Goal: Task Accomplishment & Management: Use online tool/utility

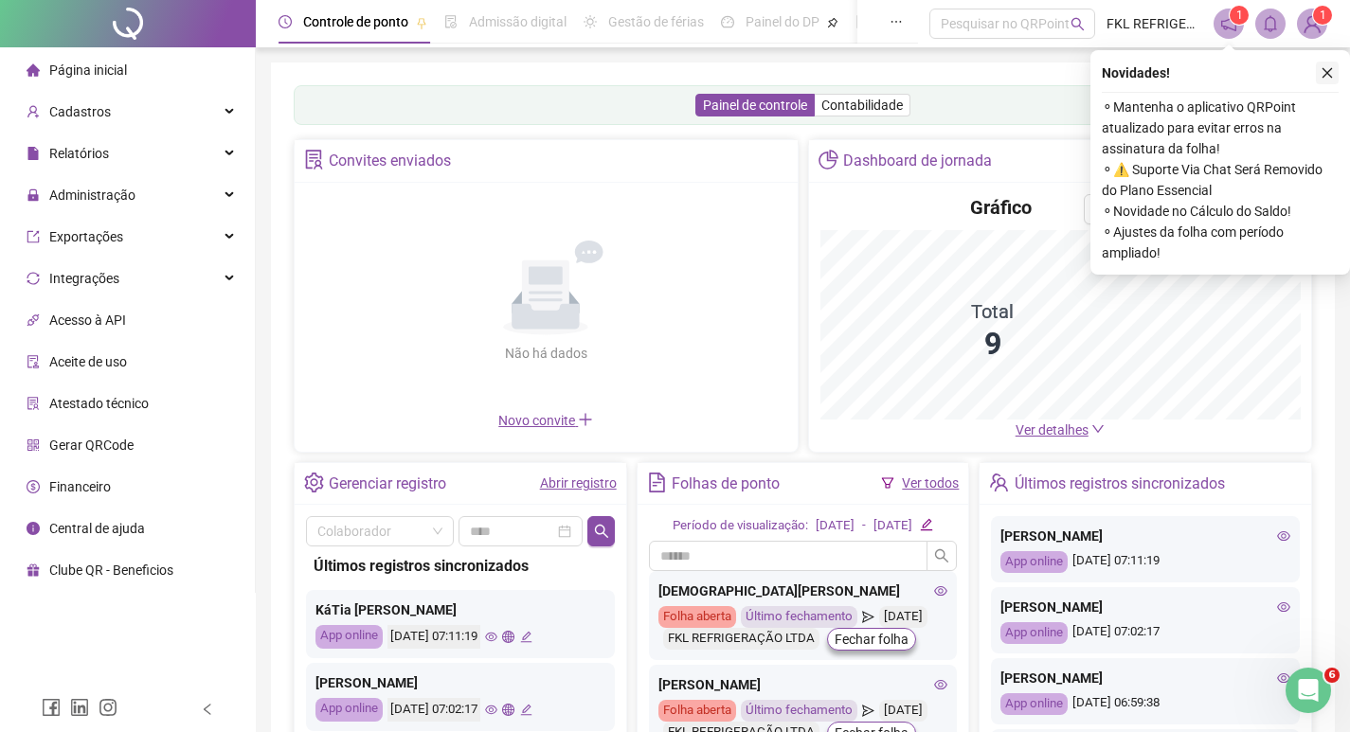
click at [1328, 75] on icon "close" at bounding box center [1326, 72] width 13 height 13
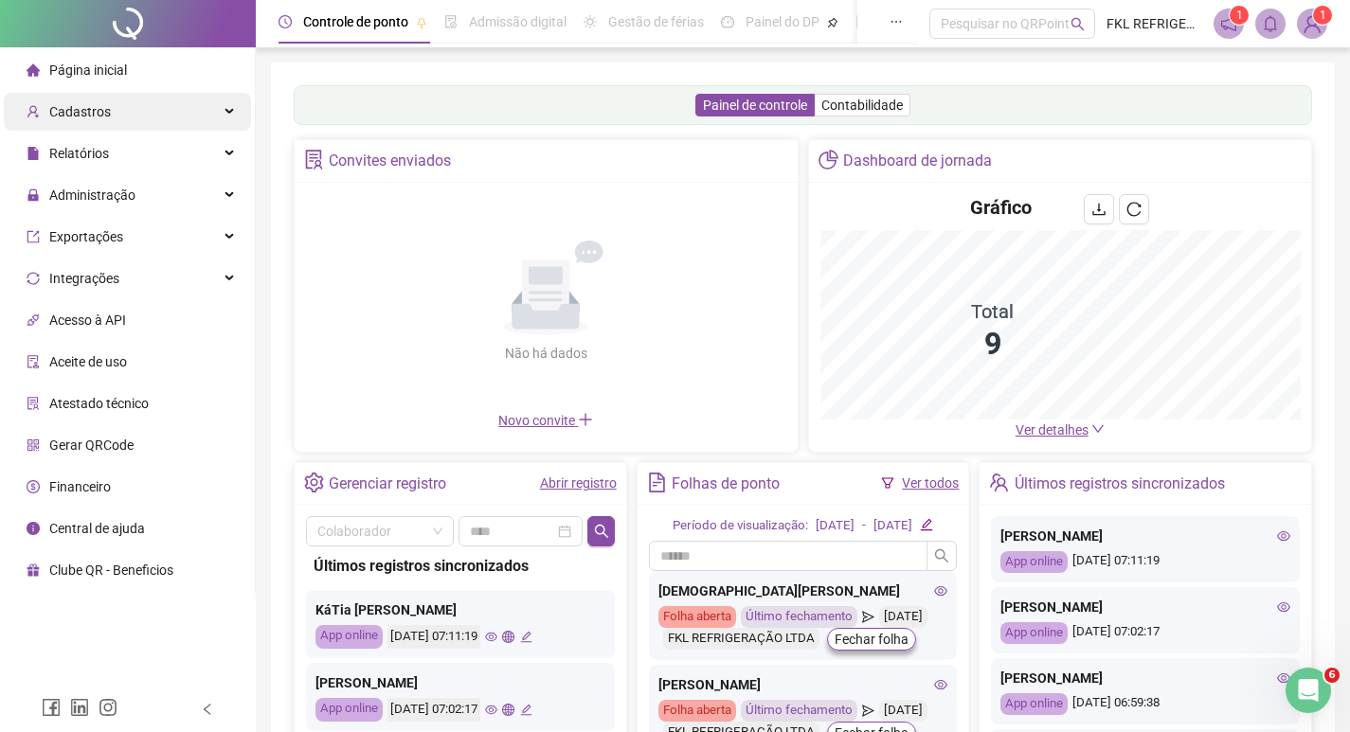
click at [85, 111] on span "Cadastros" at bounding box center [80, 111] width 62 height 15
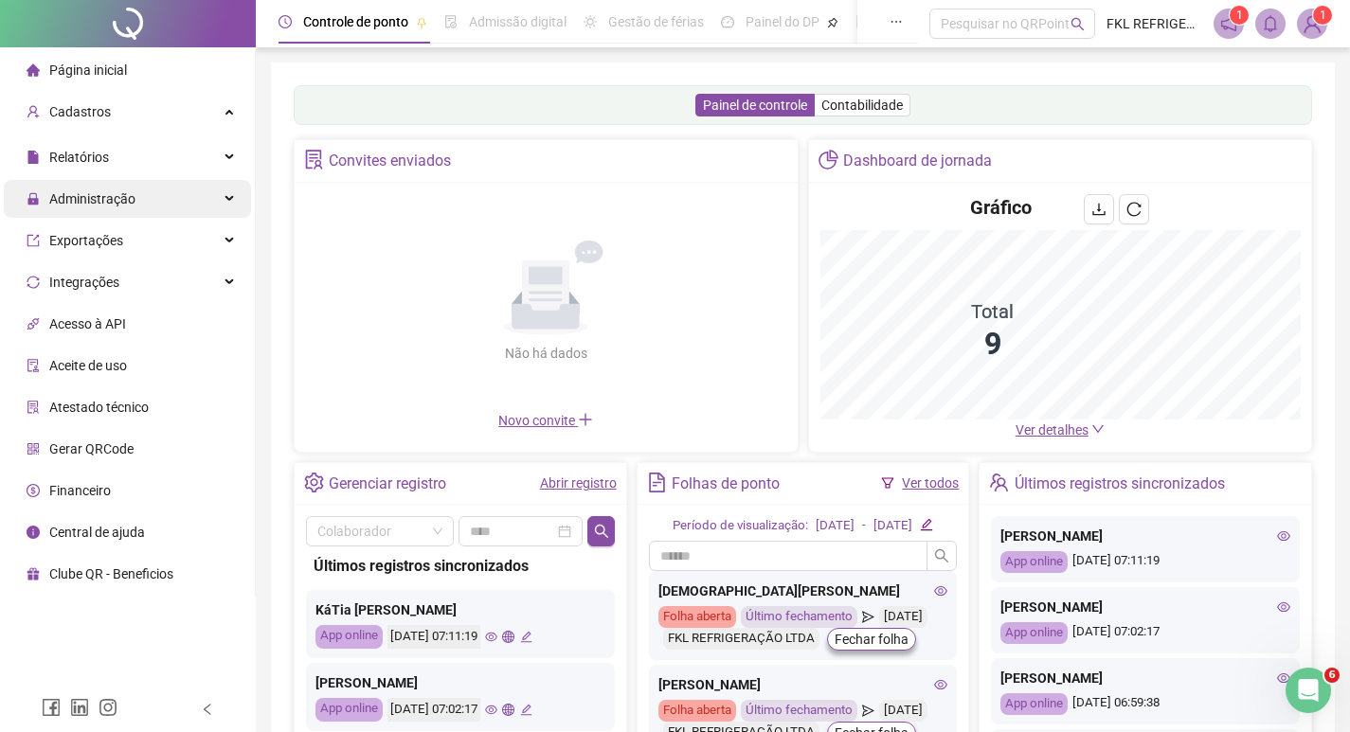
click at [88, 198] on span "Administração" at bounding box center [92, 198] width 86 height 15
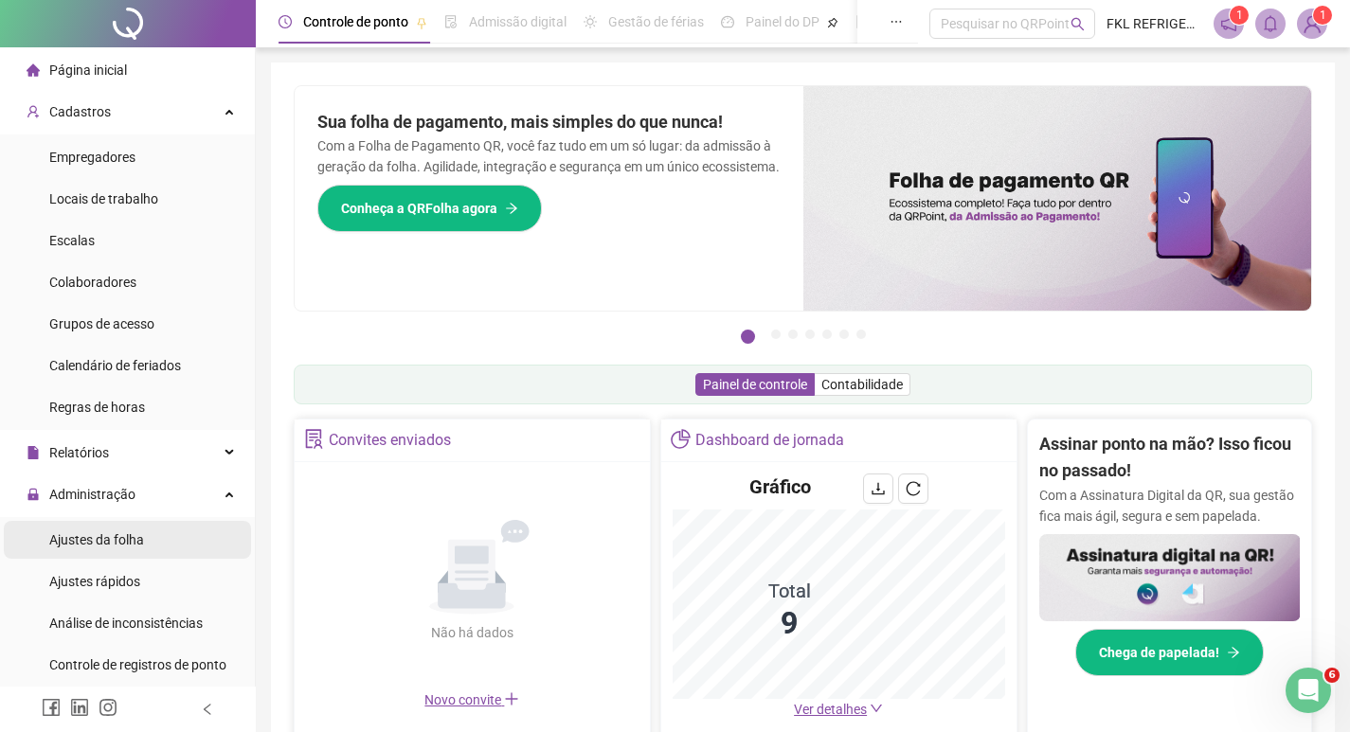
scroll to position [189, 0]
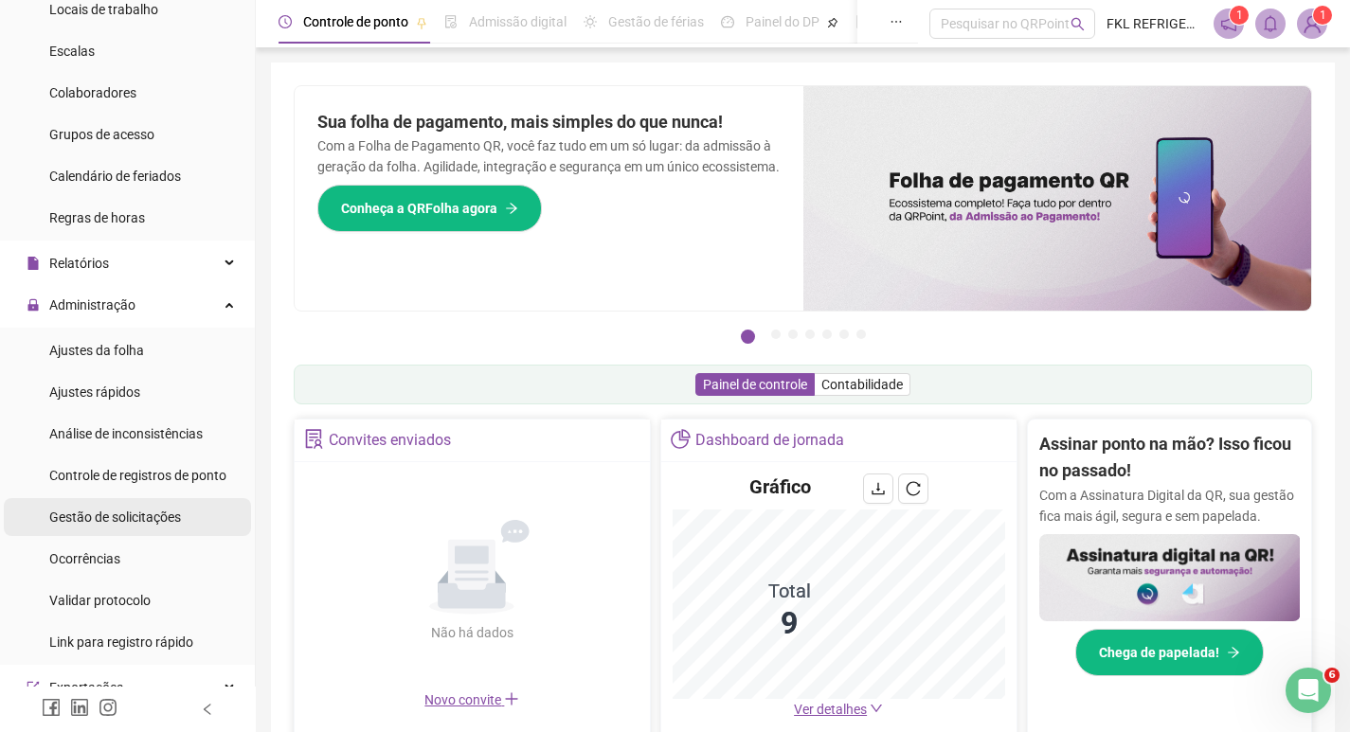
click at [110, 519] on span "Gestão de solicitações" at bounding box center [115, 517] width 132 height 15
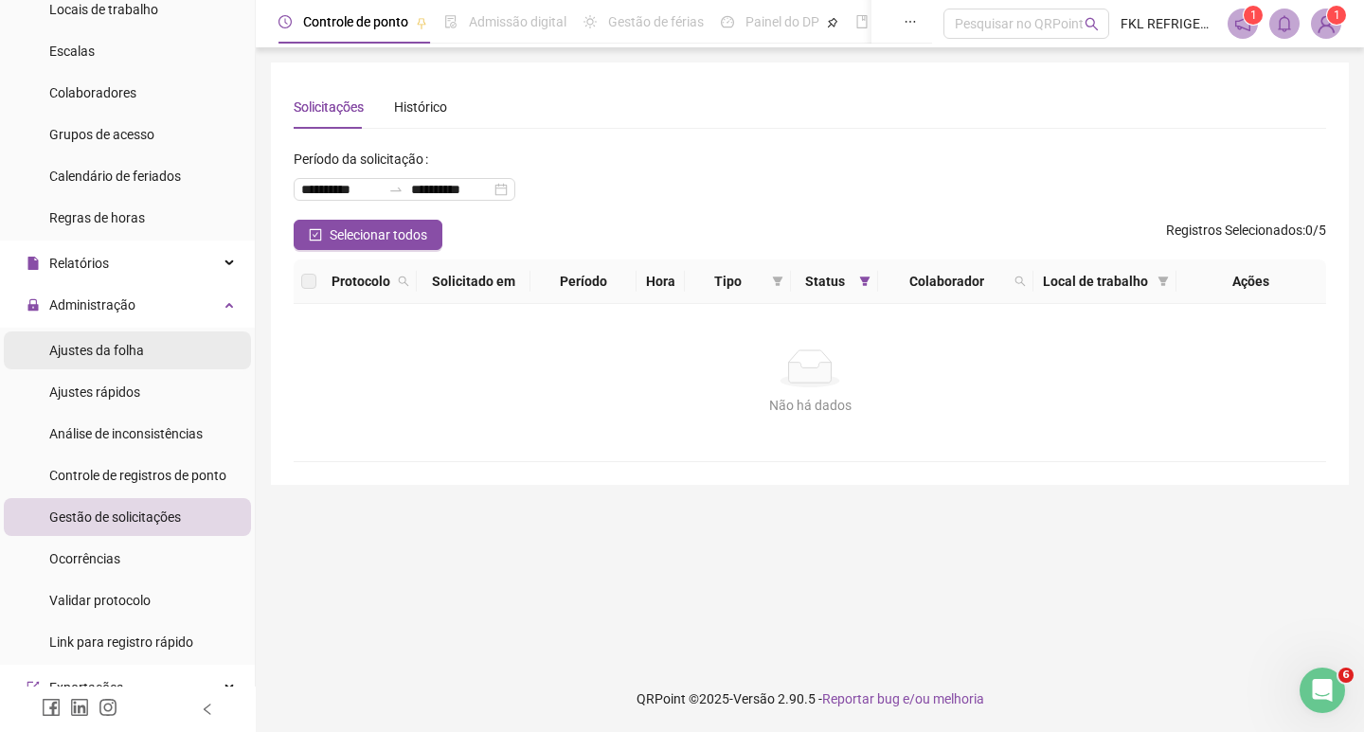
click at [91, 346] on span "Ajustes da folha" at bounding box center [96, 350] width 95 height 15
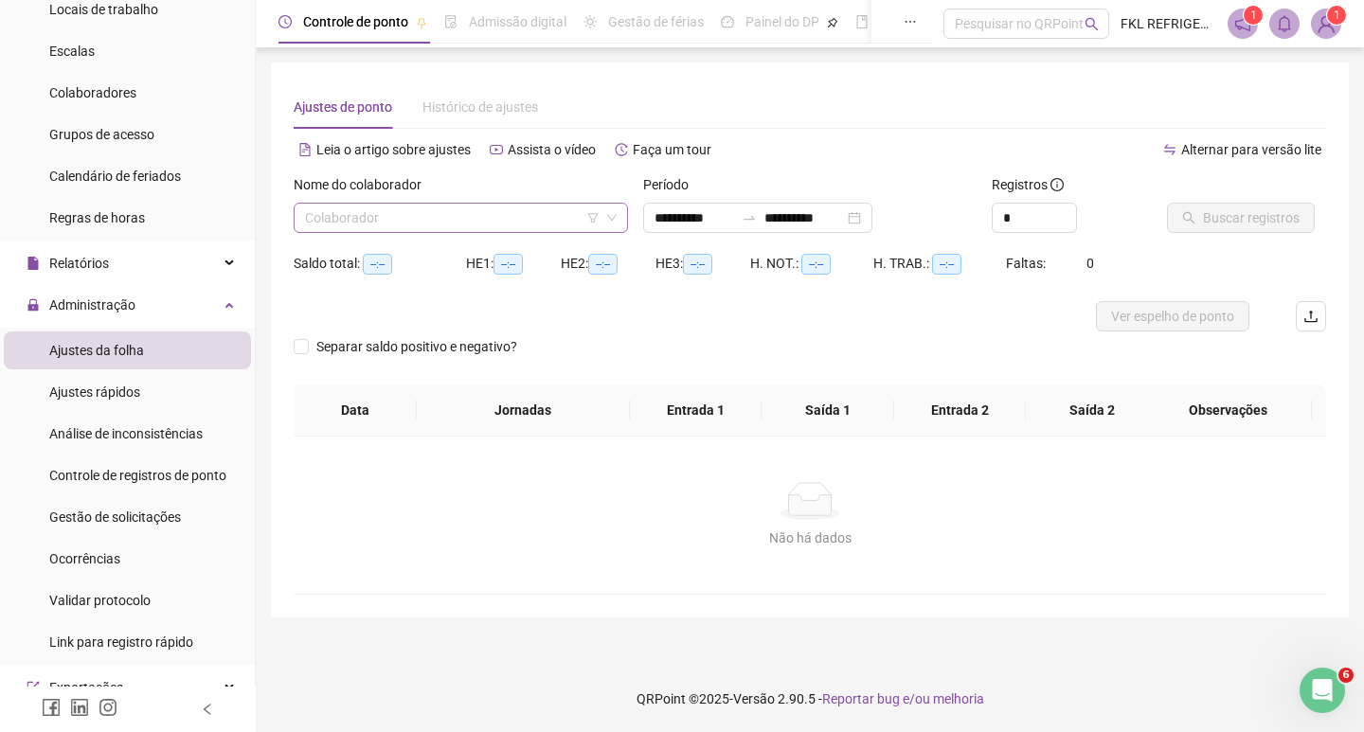
click at [331, 214] on input "search" at bounding box center [452, 218] width 295 height 28
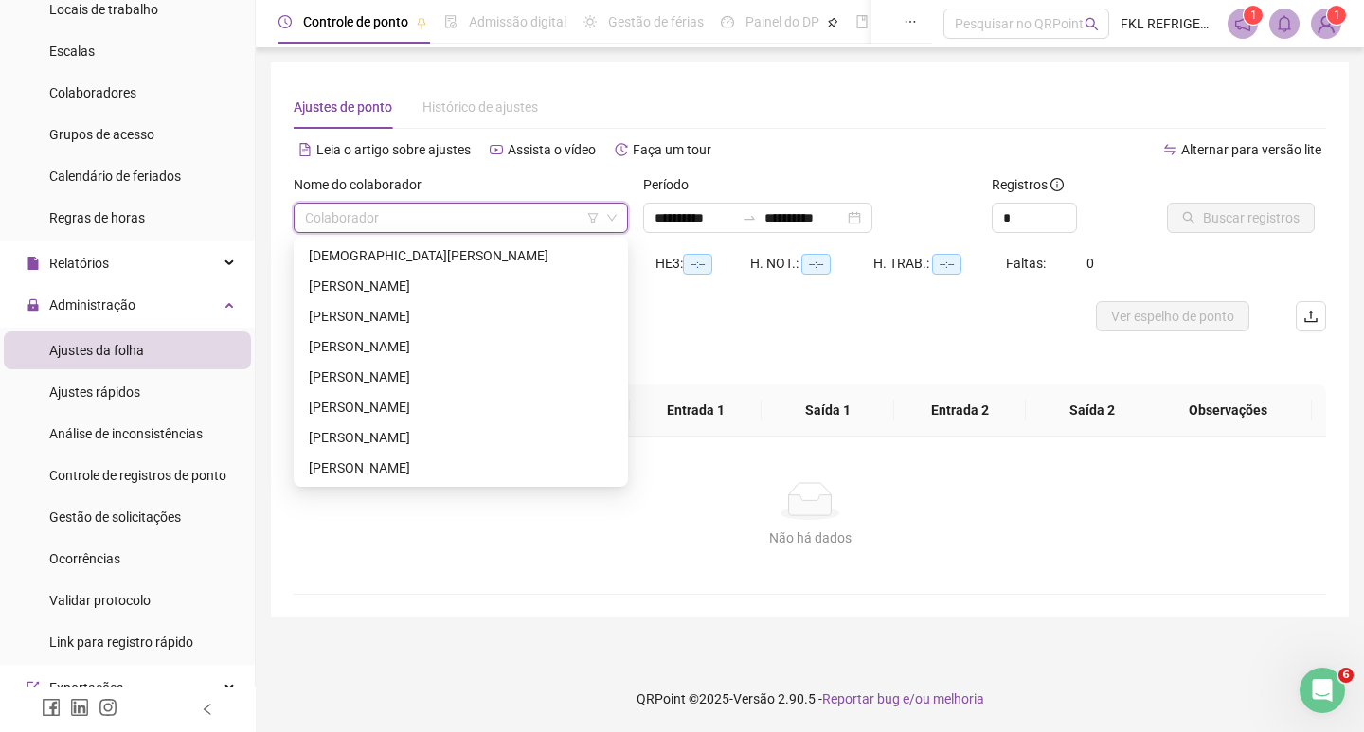
type input "**********"
click at [349, 257] on div "[DEMOGRAPHIC_DATA][PERSON_NAME]" at bounding box center [461, 255] width 304 height 21
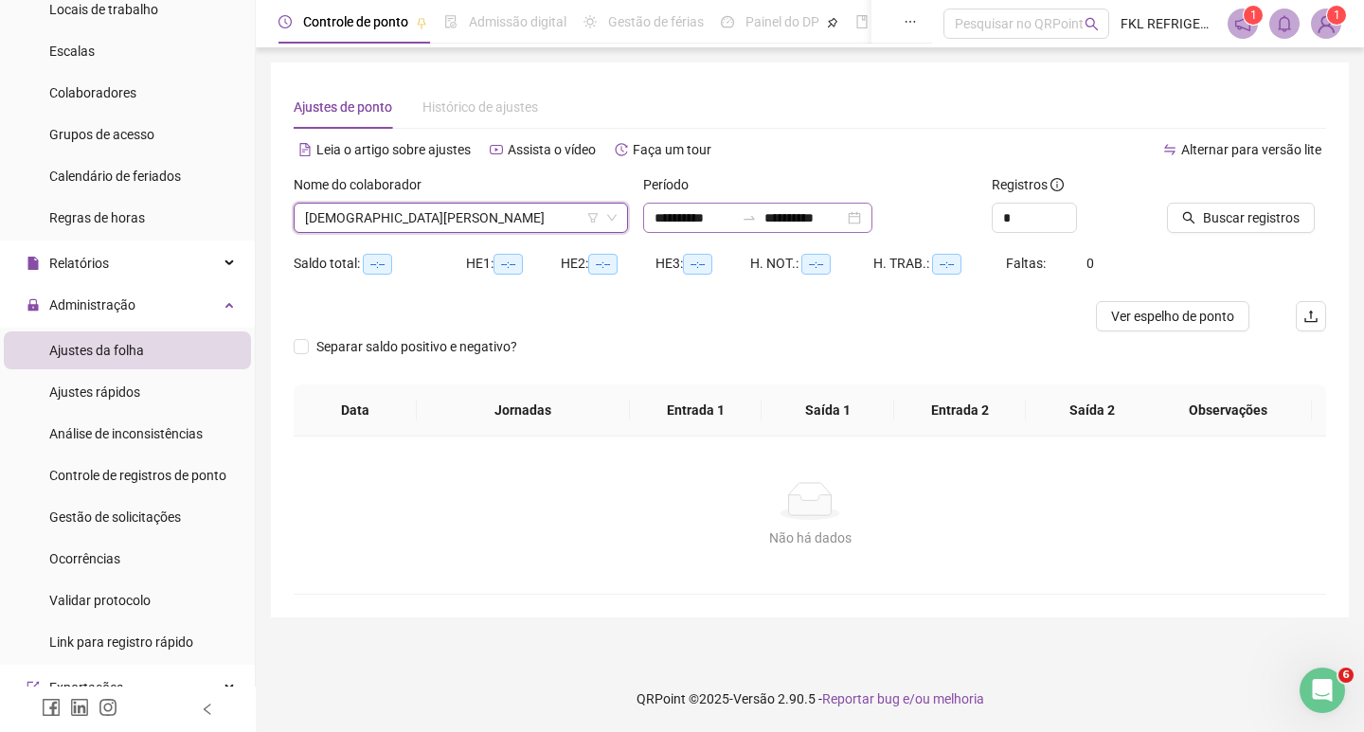
click at [872, 222] on div "**********" at bounding box center [757, 218] width 229 height 30
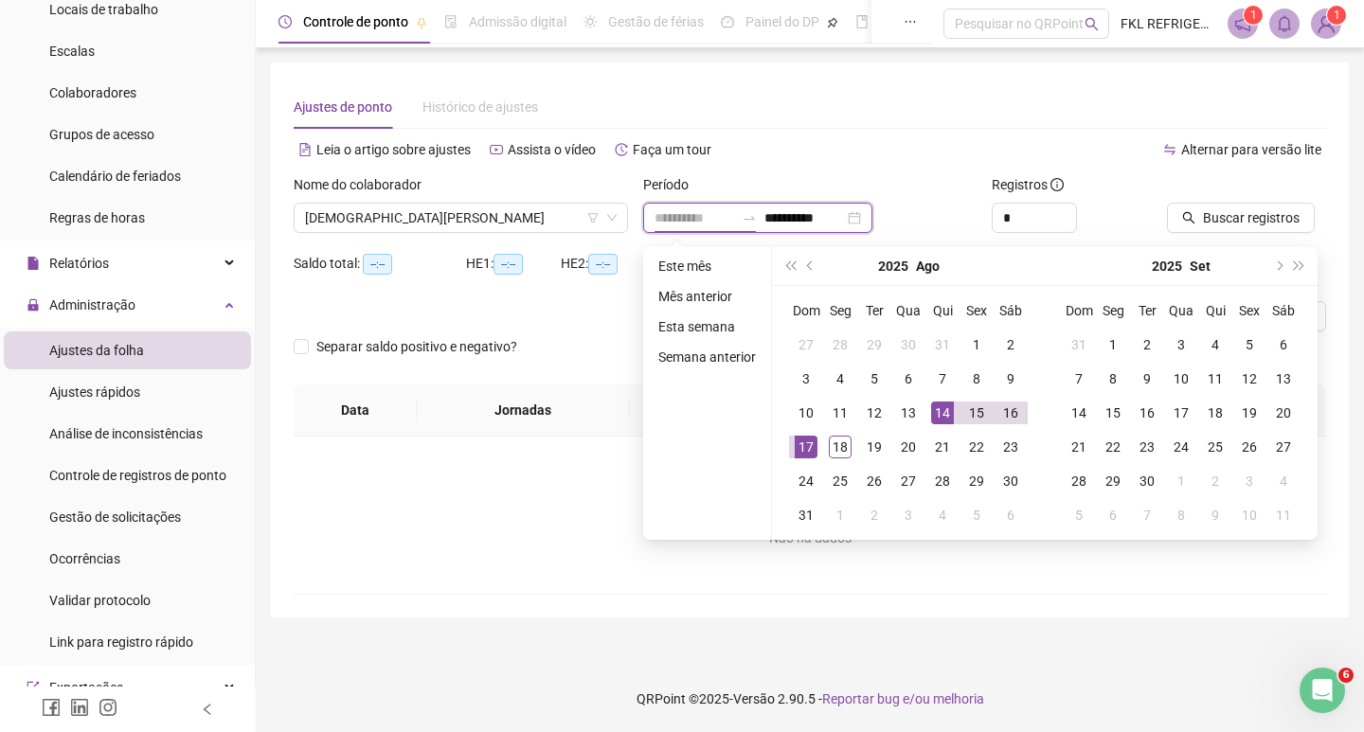
type input "**********"
click at [932, 413] on div "14" at bounding box center [942, 413] width 23 height 23
type input "**********"
click at [835, 451] on div "18" at bounding box center [840, 447] width 23 height 23
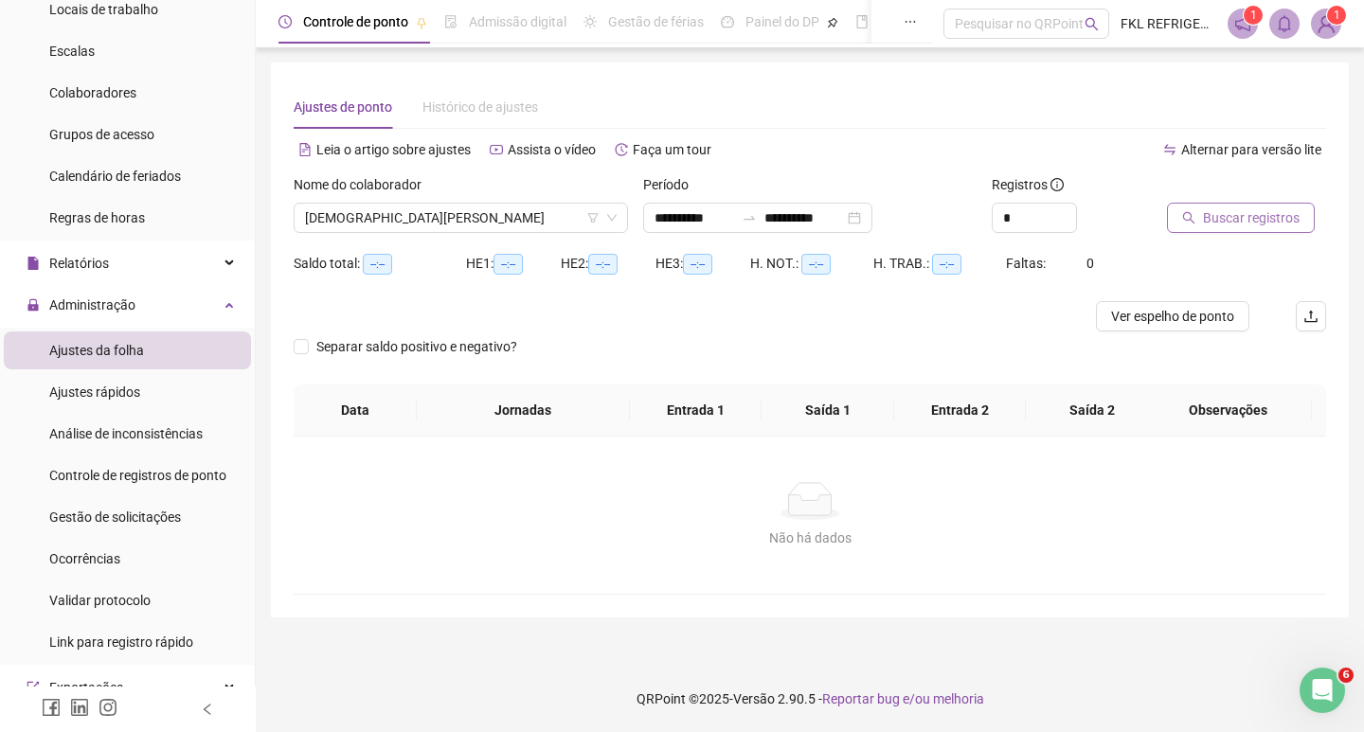
click at [1212, 225] on span "Buscar registros" at bounding box center [1251, 217] width 97 height 21
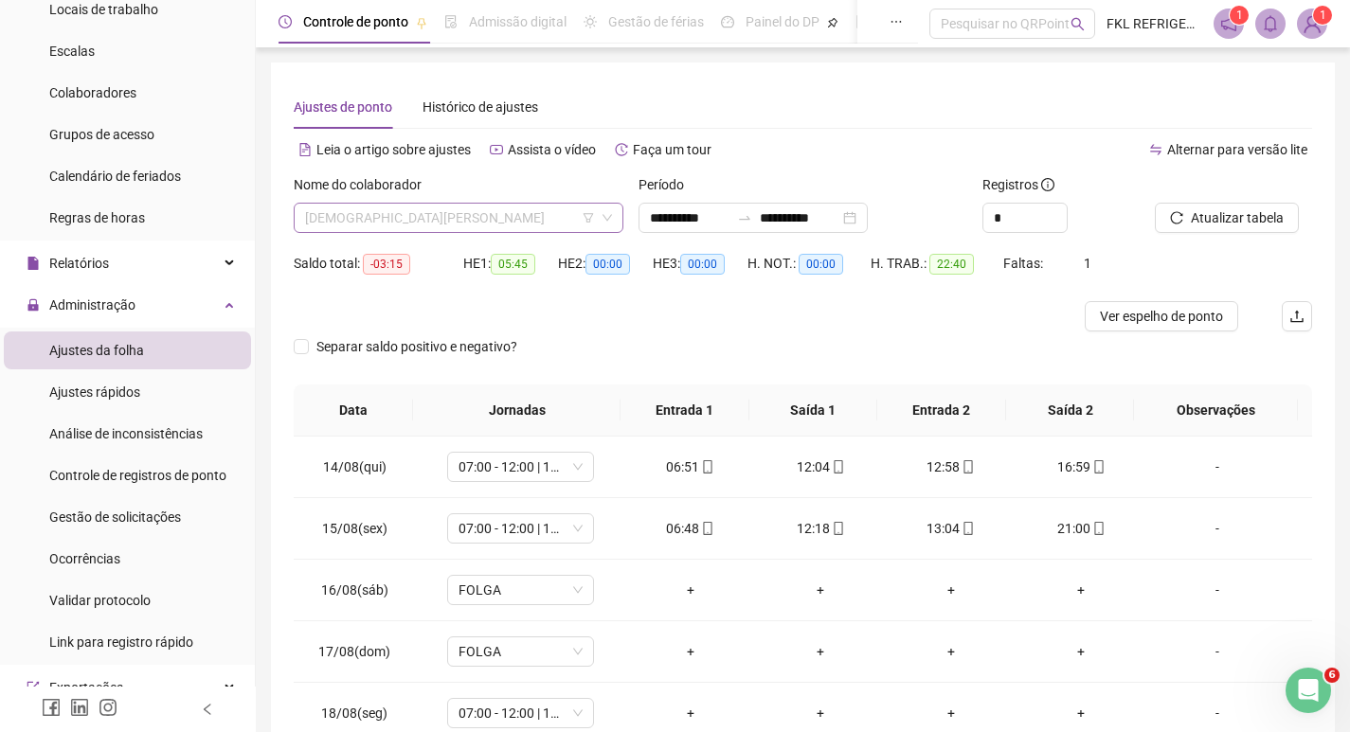
click at [500, 222] on span "[DEMOGRAPHIC_DATA][PERSON_NAME]" at bounding box center [458, 218] width 307 height 28
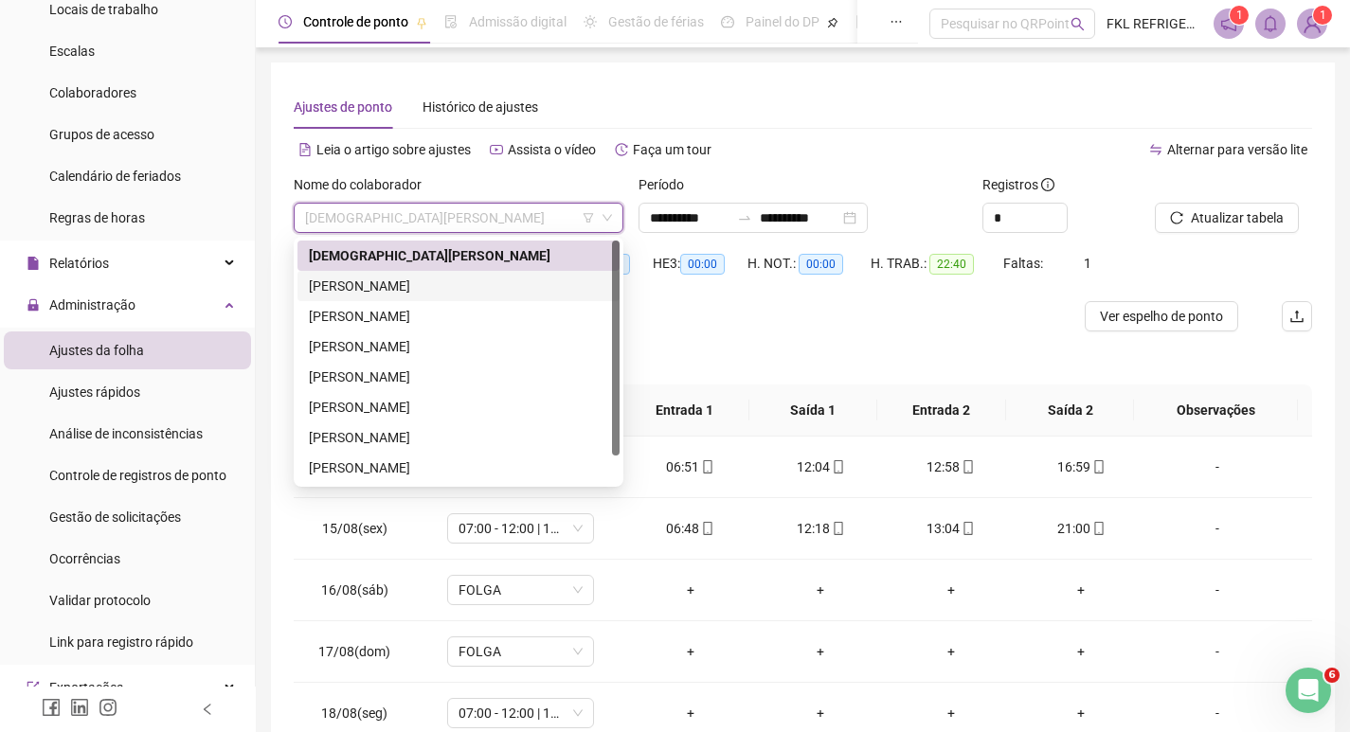
click at [393, 290] on div "[PERSON_NAME]" at bounding box center [458, 286] width 299 height 21
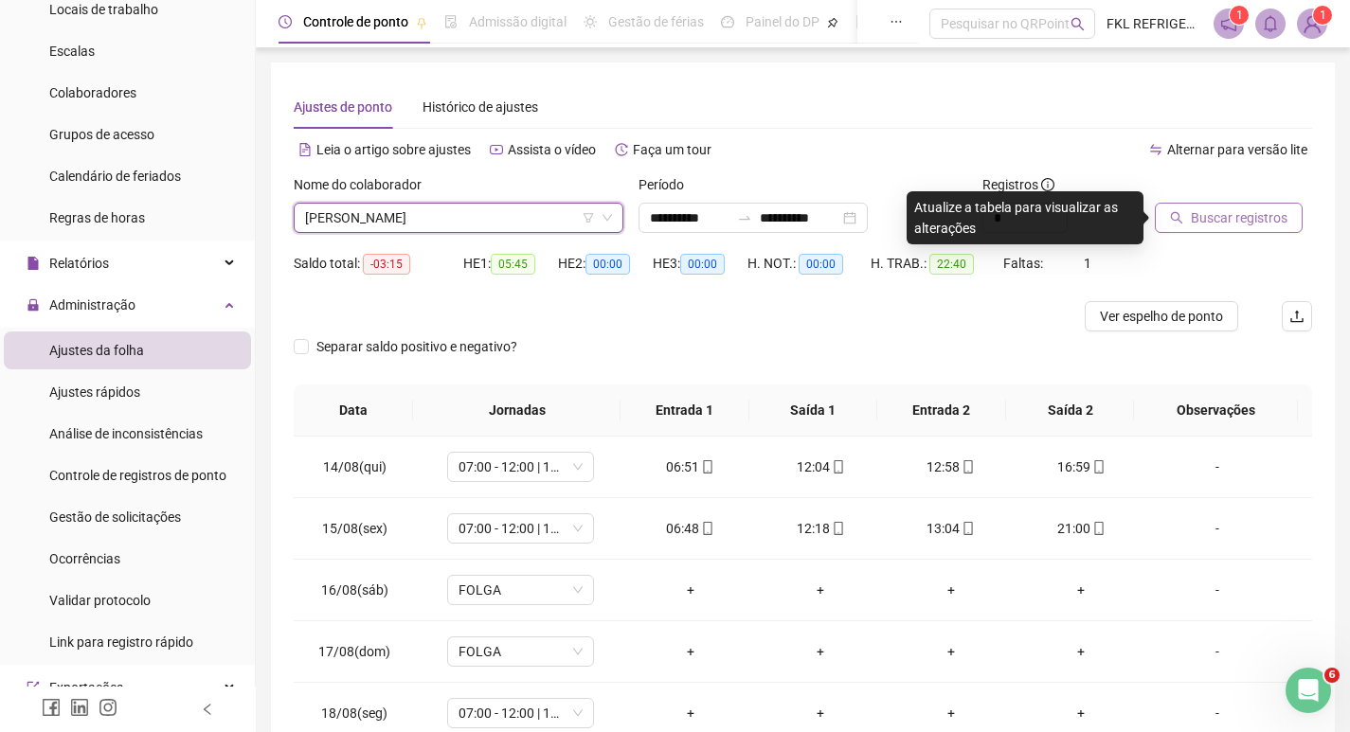
click at [1179, 216] on icon "search" at bounding box center [1177, 218] width 12 height 12
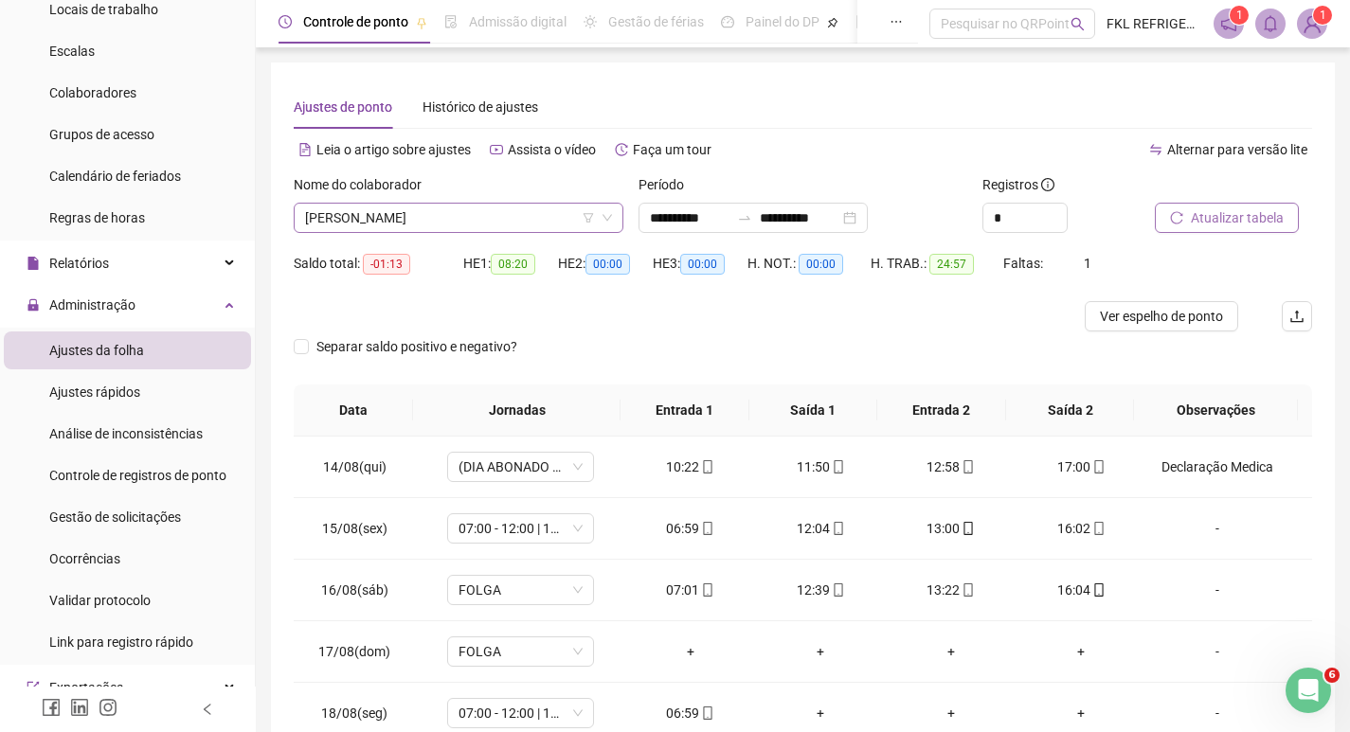
click at [531, 219] on span "[PERSON_NAME]" at bounding box center [458, 218] width 307 height 28
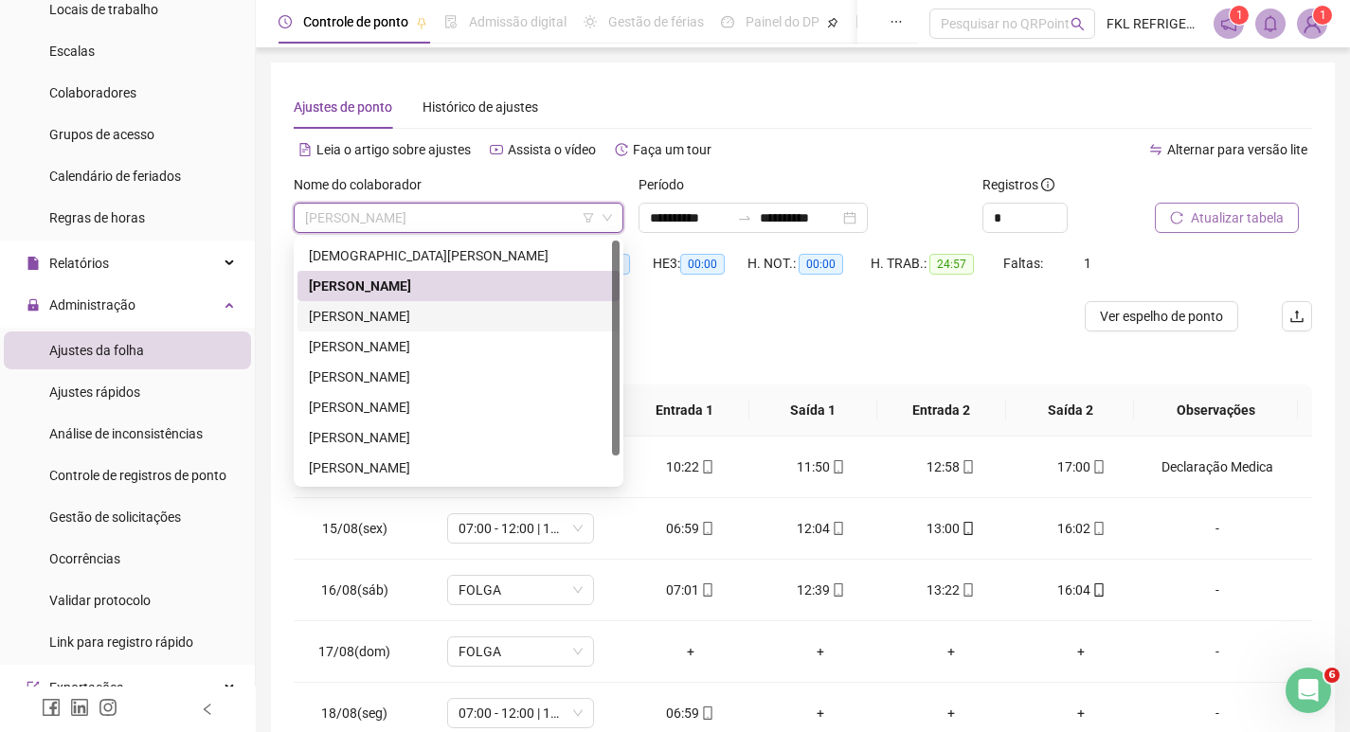
click at [399, 318] on div "[PERSON_NAME]" at bounding box center [458, 316] width 299 height 21
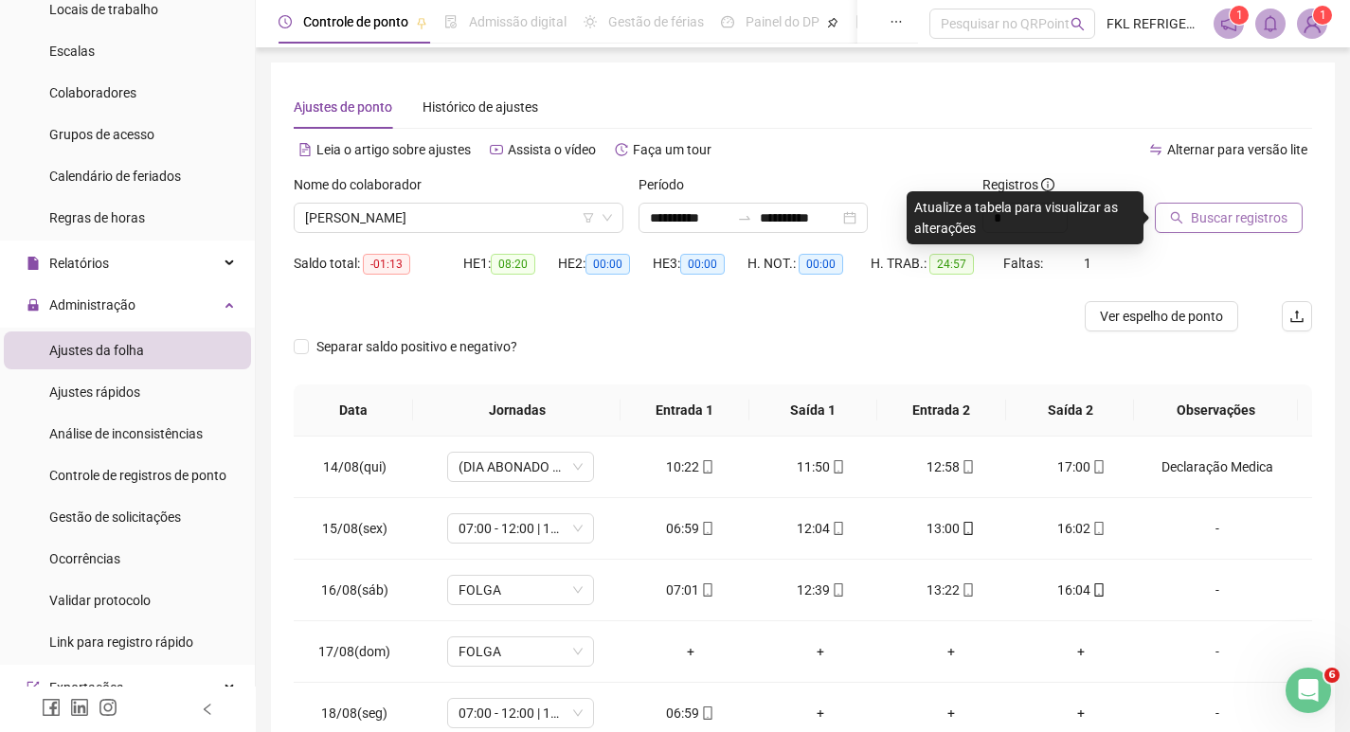
click at [1215, 213] on span "Buscar registros" at bounding box center [1239, 217] width 97 height 21
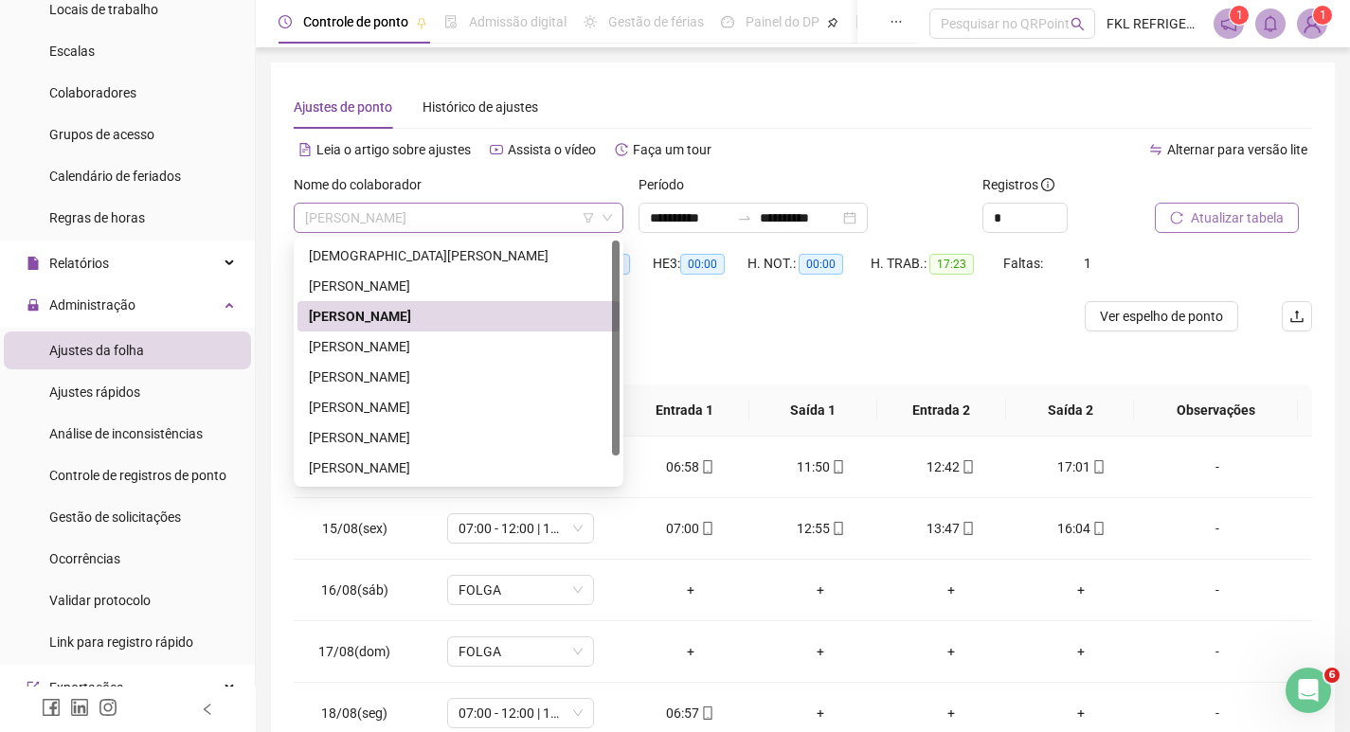
click at [529, 221] on span "[PERSON_NAME]" at bounding box center [458, 218] width 307 height 28
click at [383, 347] on div "[PERSON_NAME]" at bounding box center [458, 346] width 299 height 21
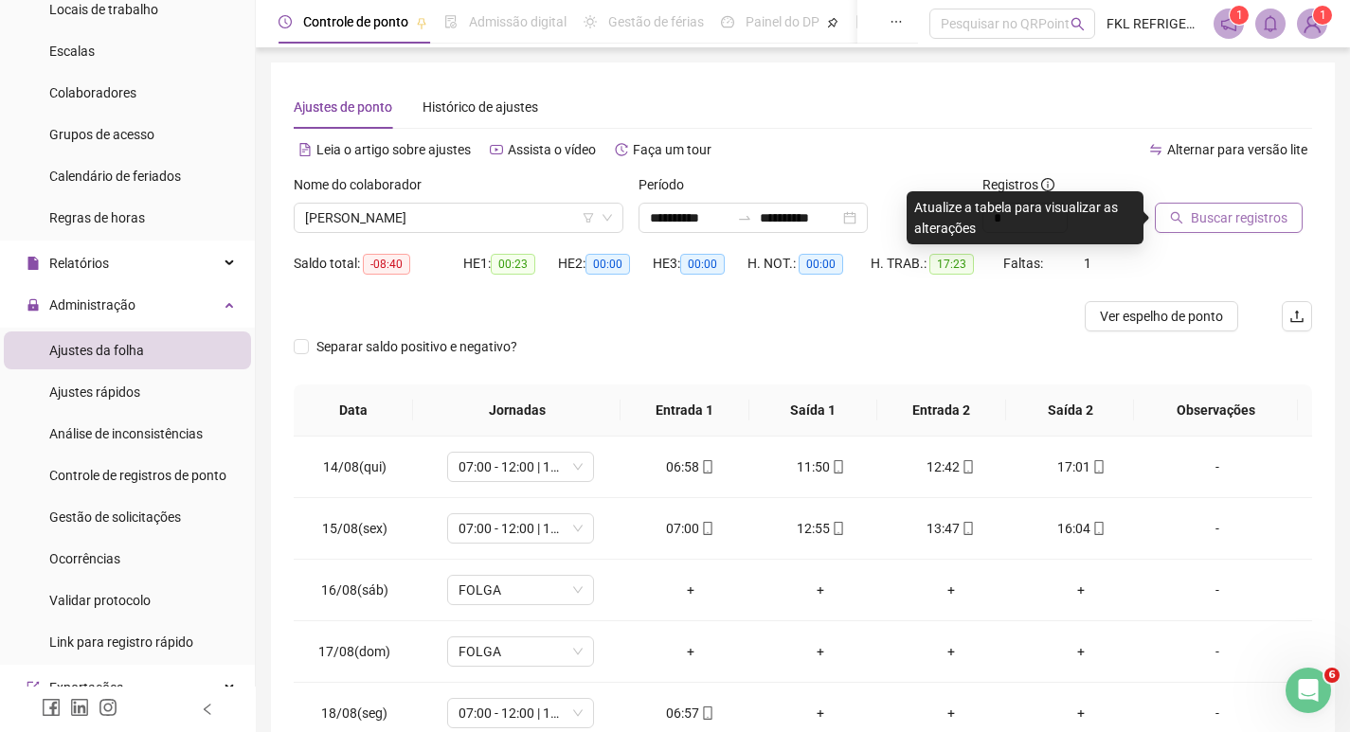
click at [1215, 224] on span "Buscar registros" at bounding box center [1239, 217] width 97 height 21
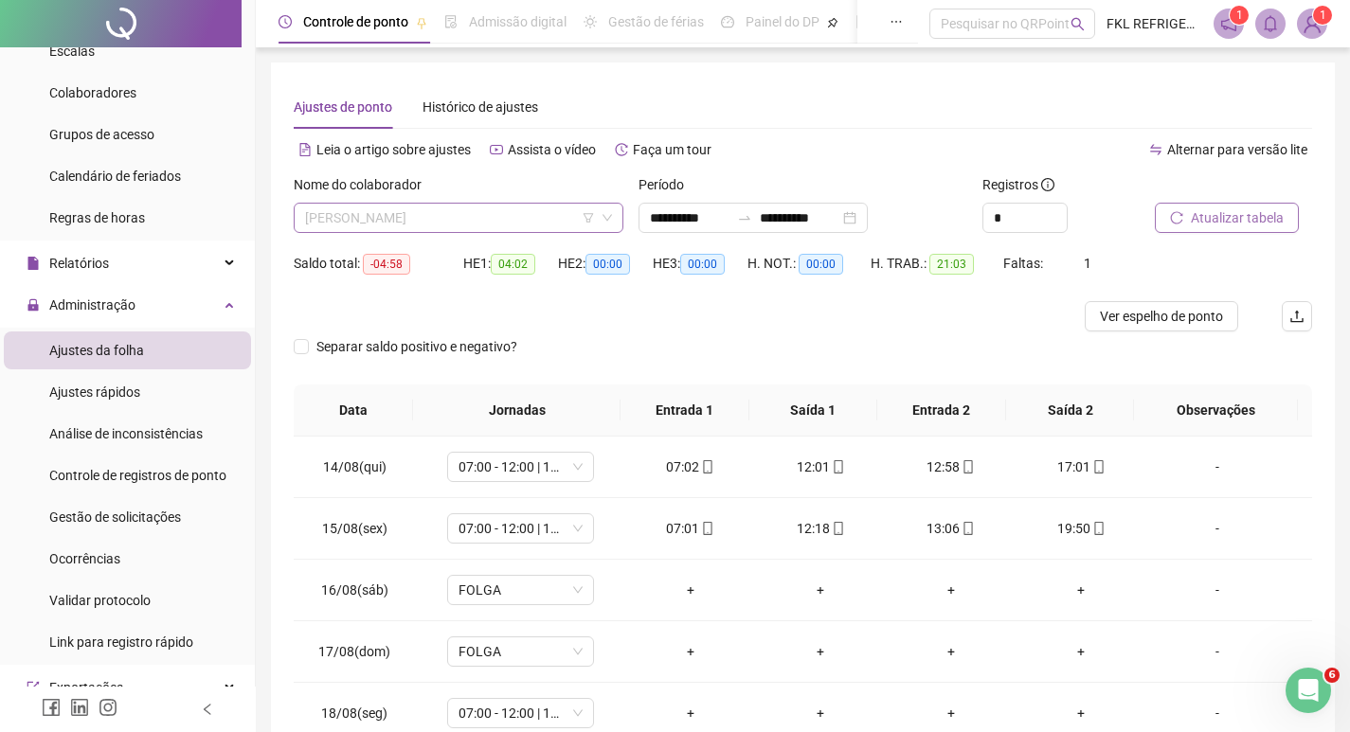
click at [498, 219] on span "[PERSON_NAME]" at bounding box center [458, 218] width 307 height 28
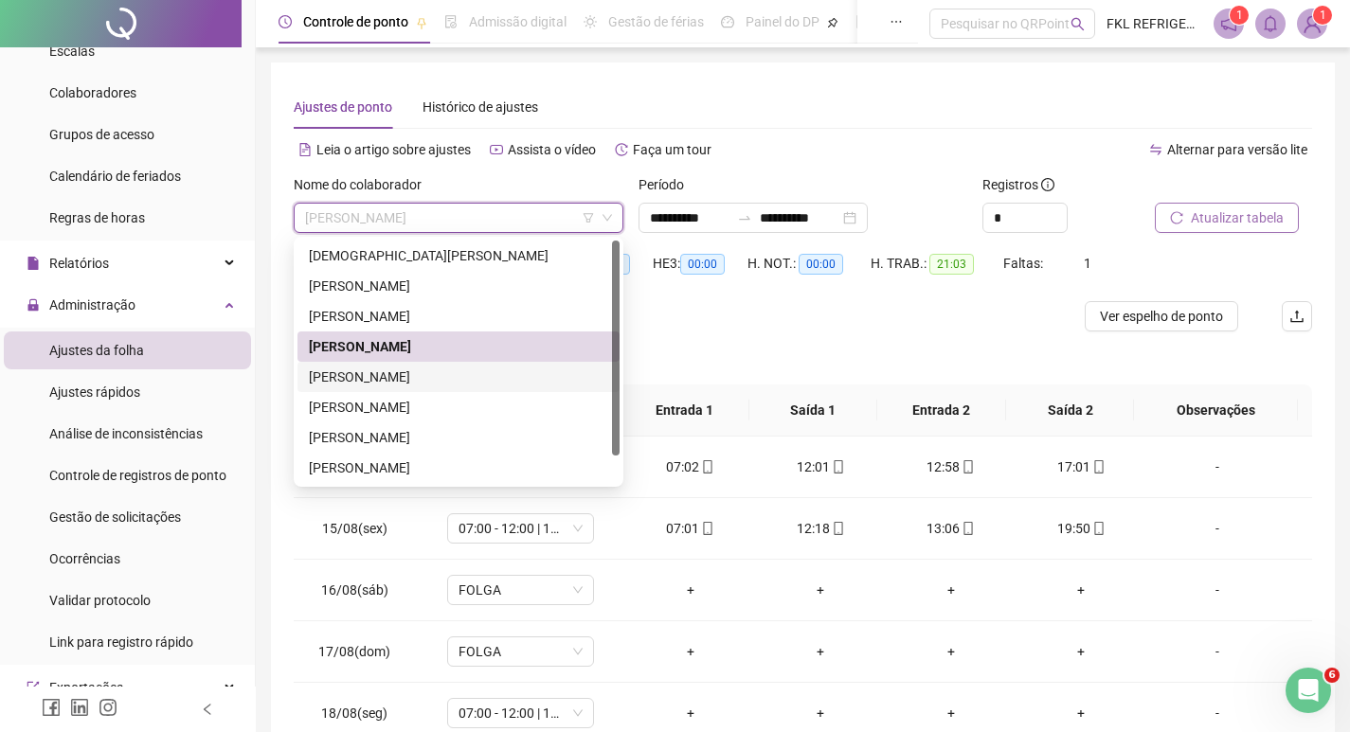
click at [367, 377] on div "[PERSON_NAME]" at bounding box center [458, 377] width 299 height 21
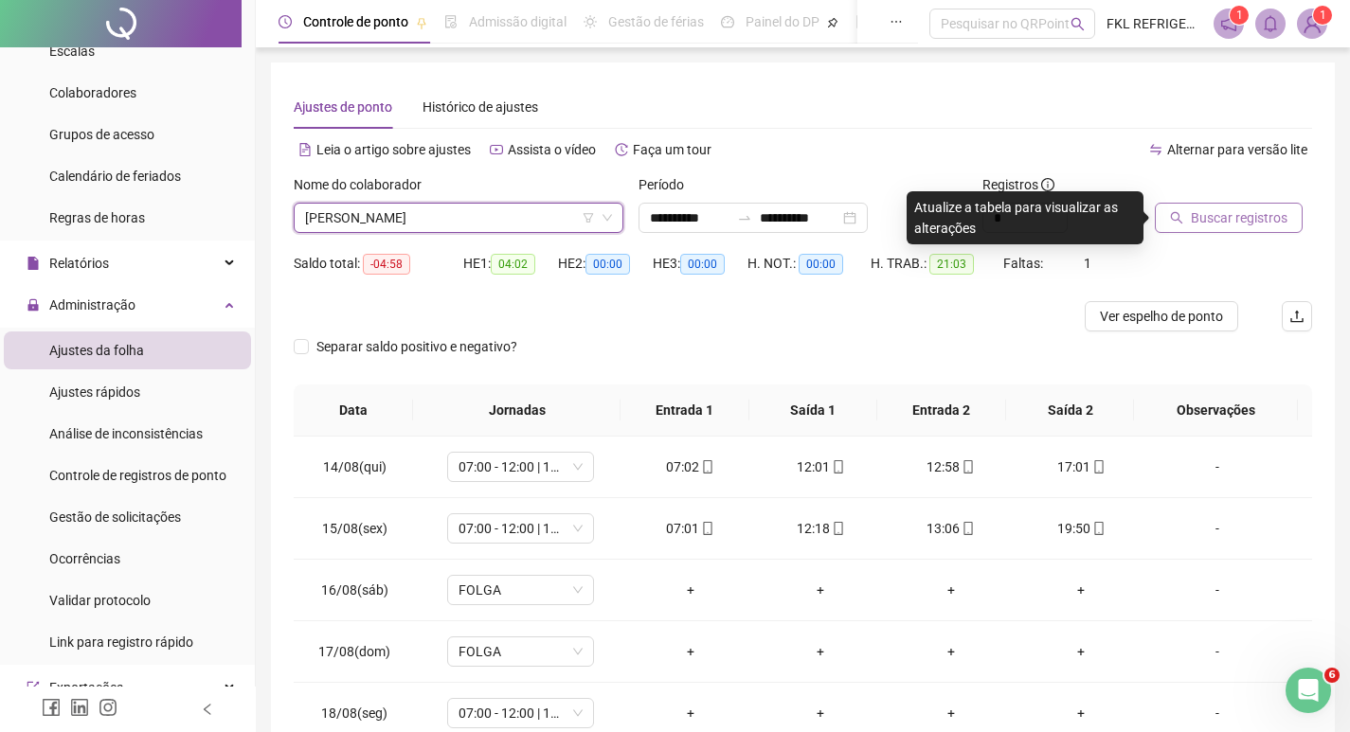
click at [1220, 218] on span "Buscar registros" at bounding box center [1239, 217] width 97 height 21
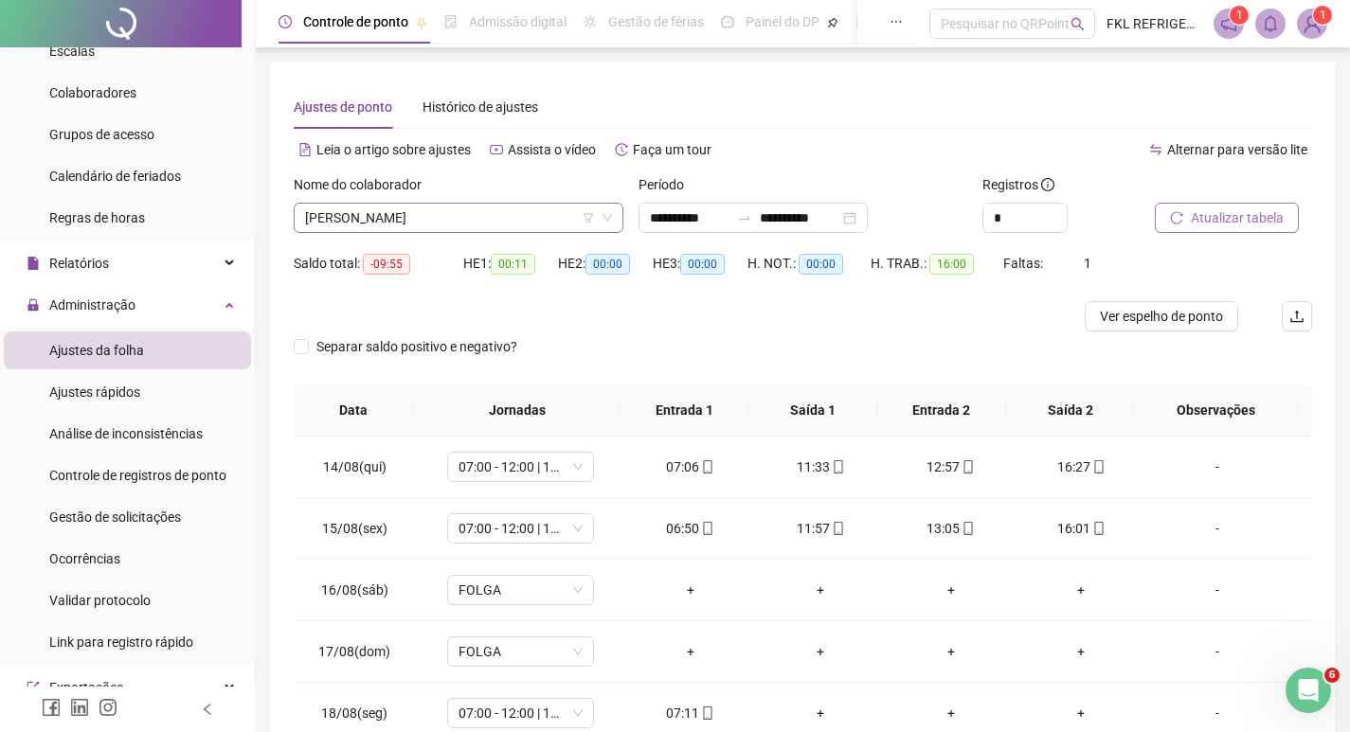
click at [520, 228] on span "[PERSON_NAME]" at bounding box center [458, 218] width 307 height 28
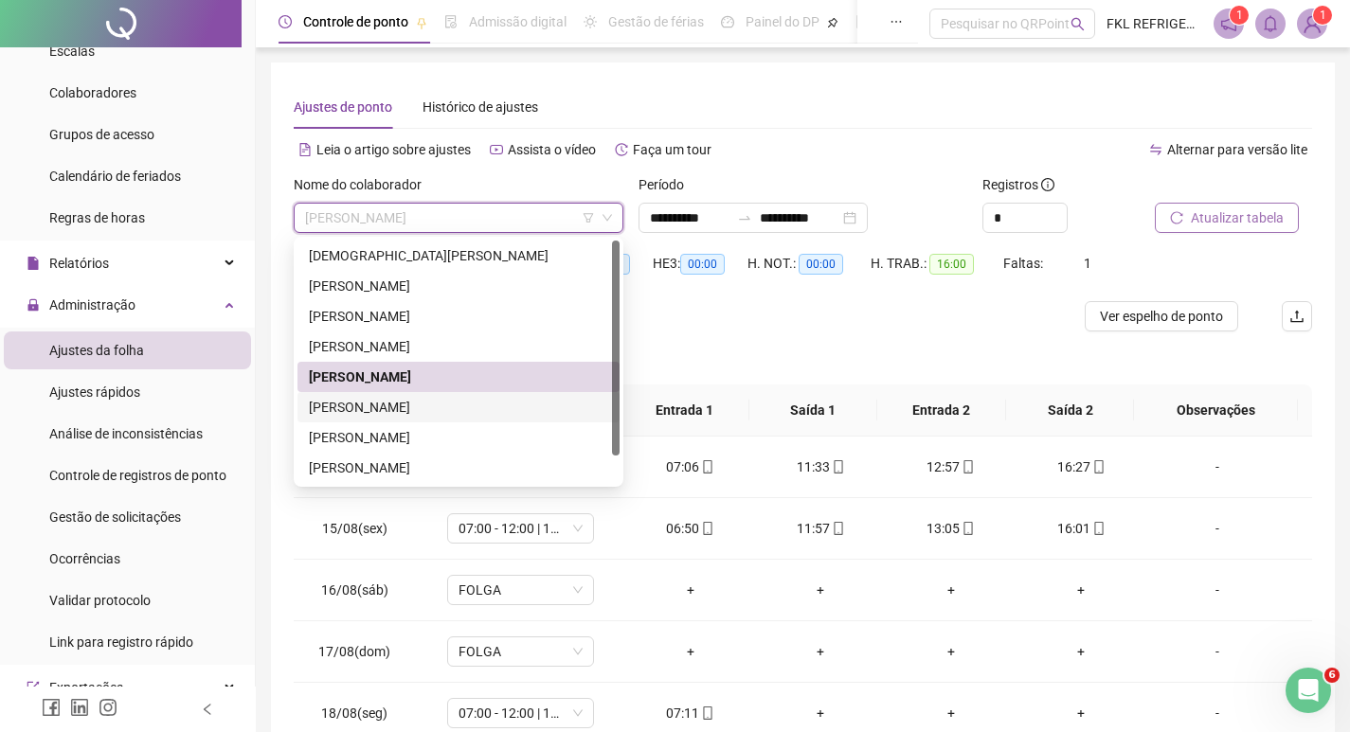
click at [412, 411] on div "[PERSON_NAME]" at bounding box center [458, 407] width 299 height 21
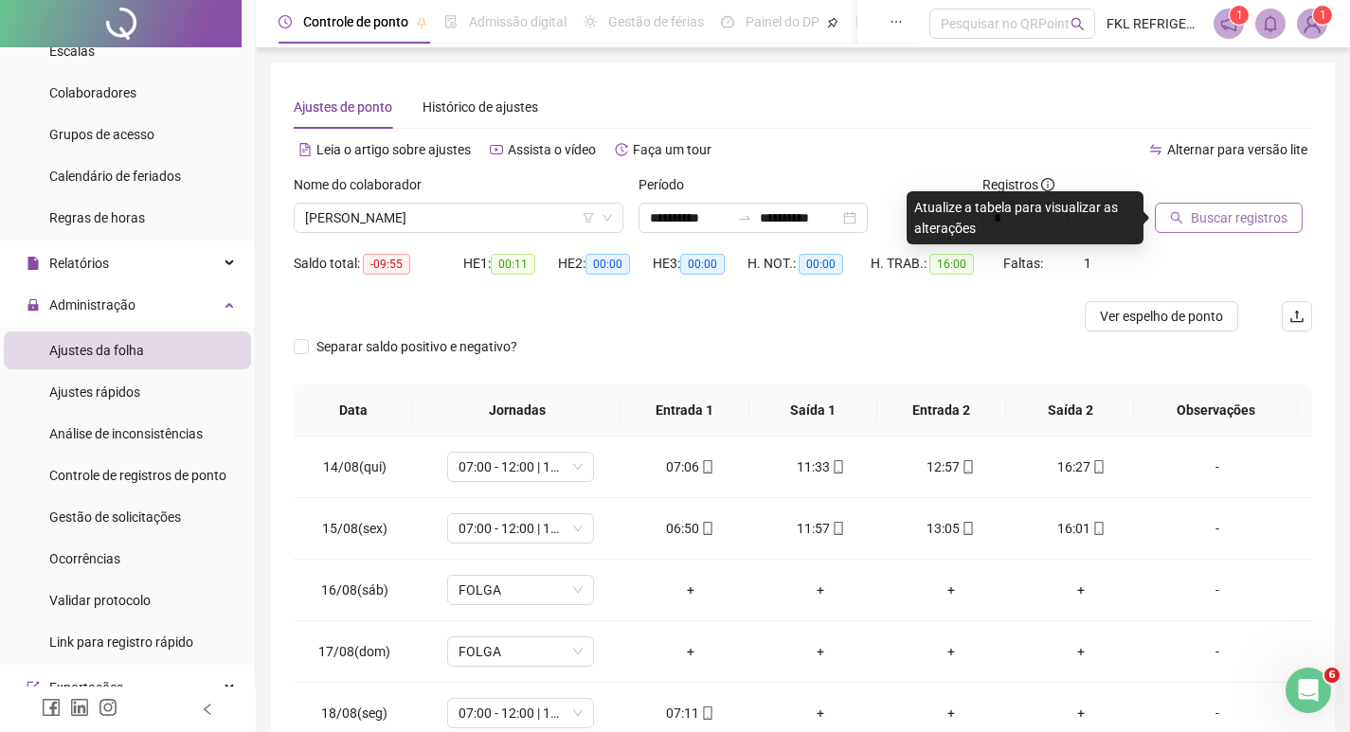
click at [1198, 226] on span "Buscar registros" at bounding box center [1239, 217] width 97 height 21
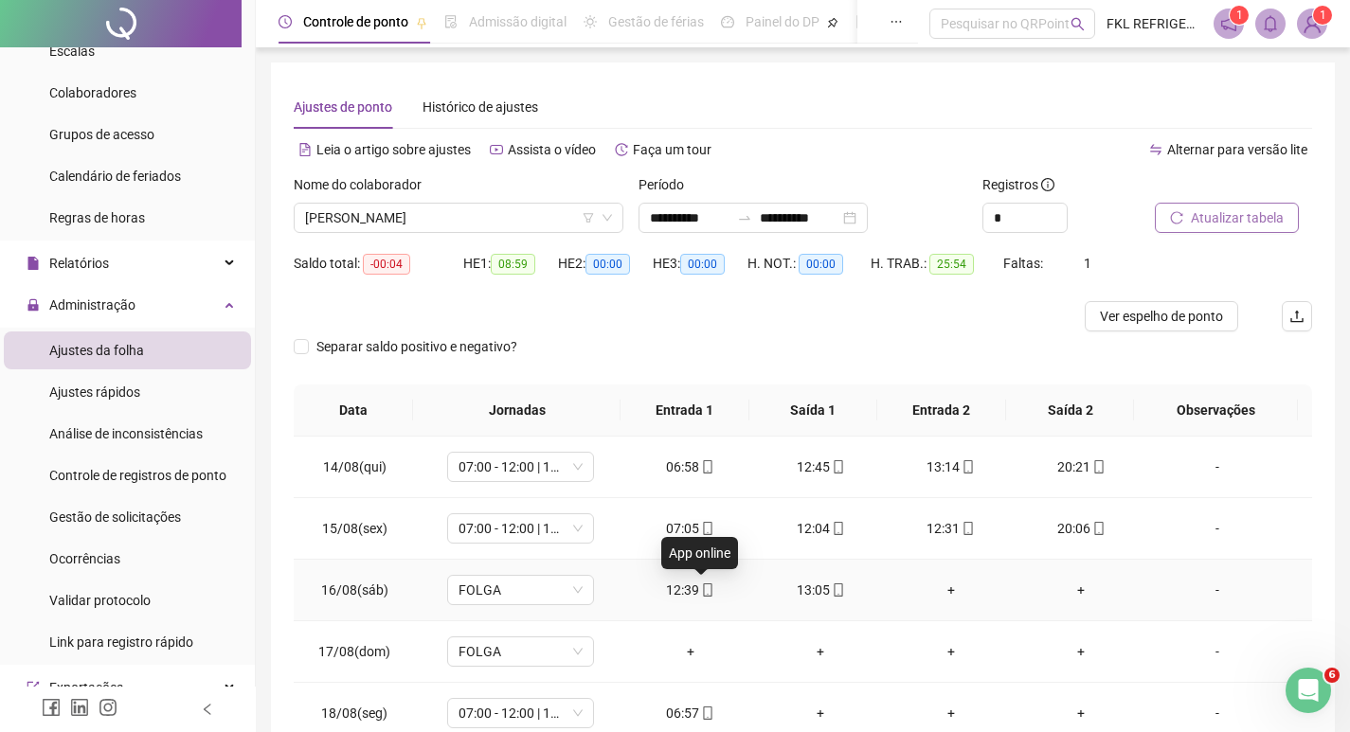
click at [703, 596] on icon "mobile" at bounding box center [707, 589] width 9 height 13
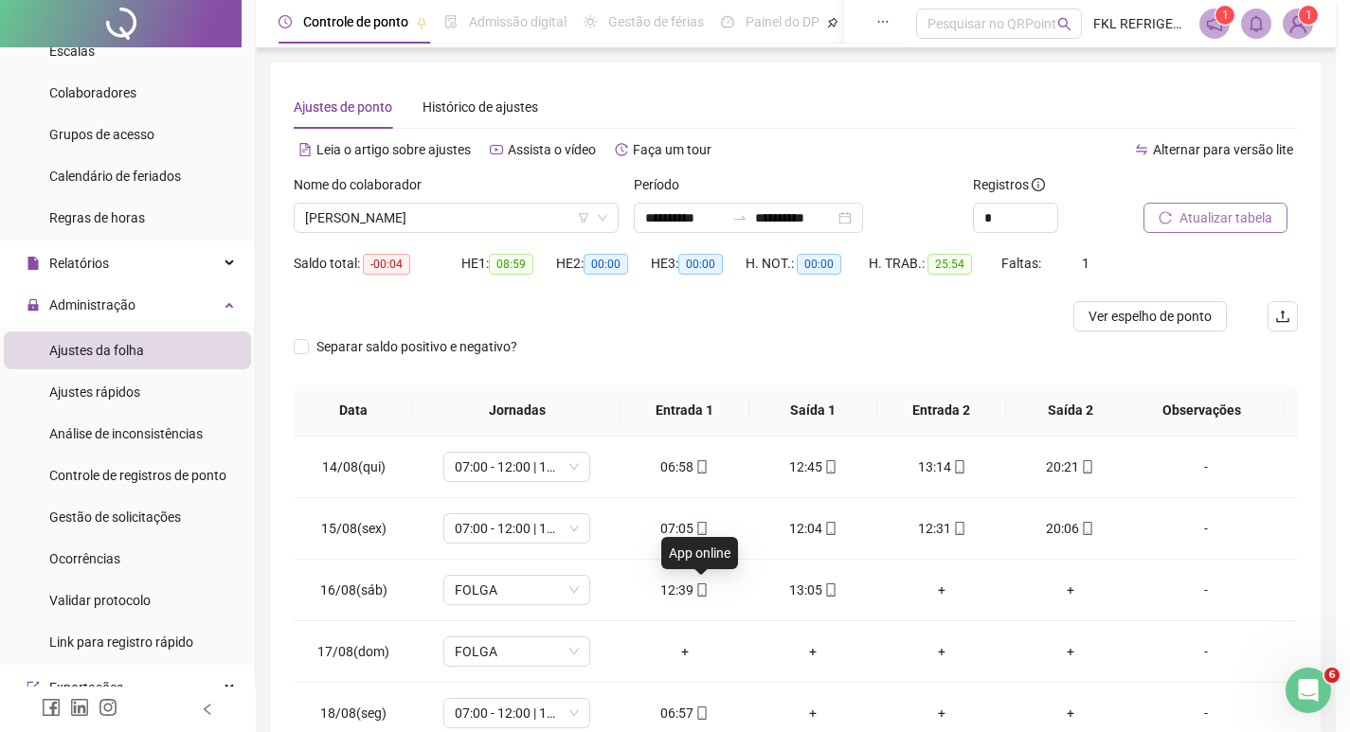
type input "**********"
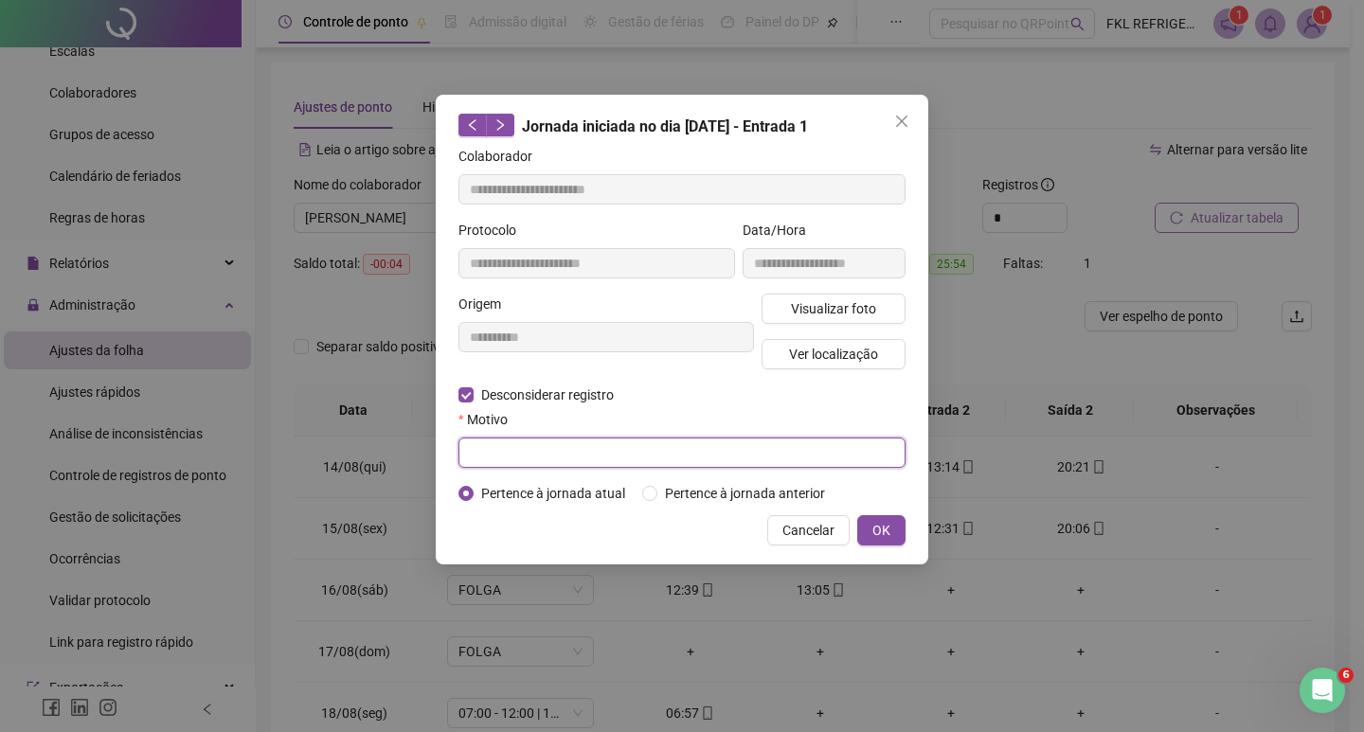
click at [498, 456] on input "text" at bounding box center [681, 453] width 447 height 30
type input "******"
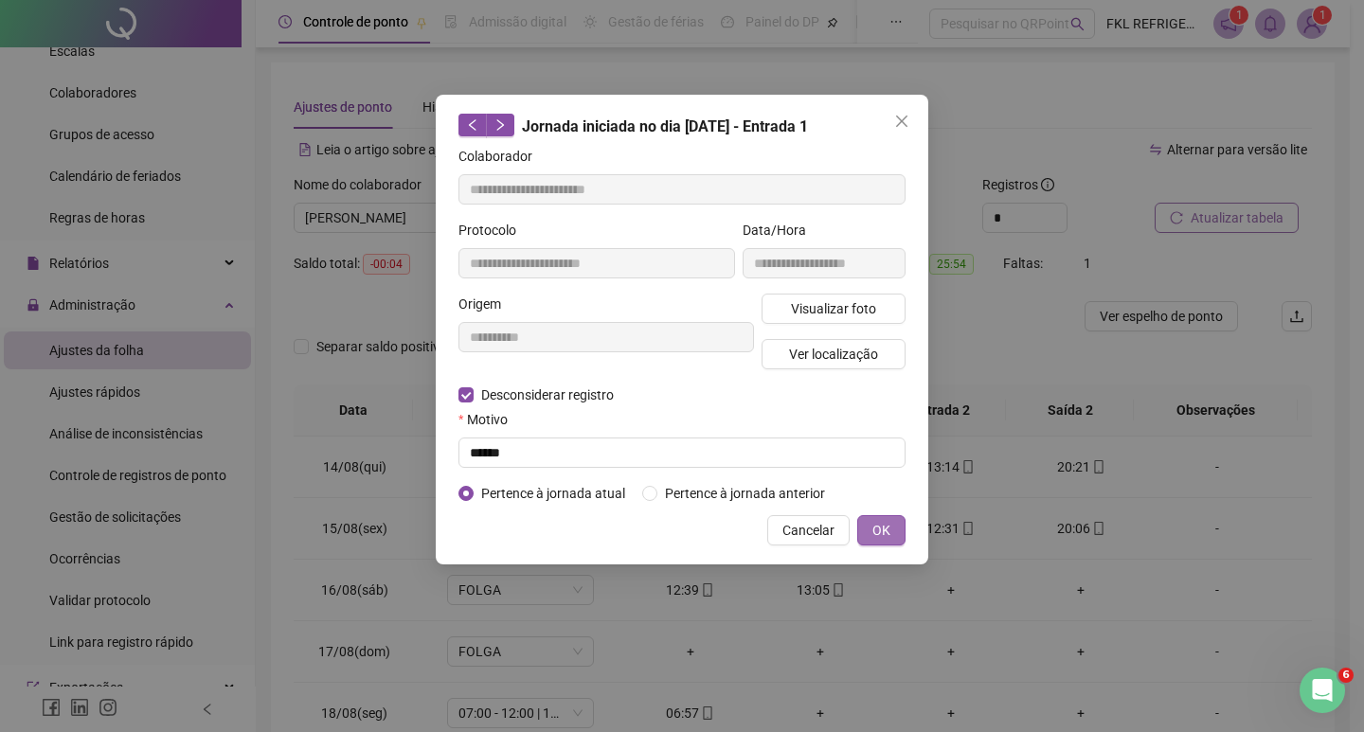
click at [864, 526] on button "OK" at bounding box center [881, 530] width 48 height 30
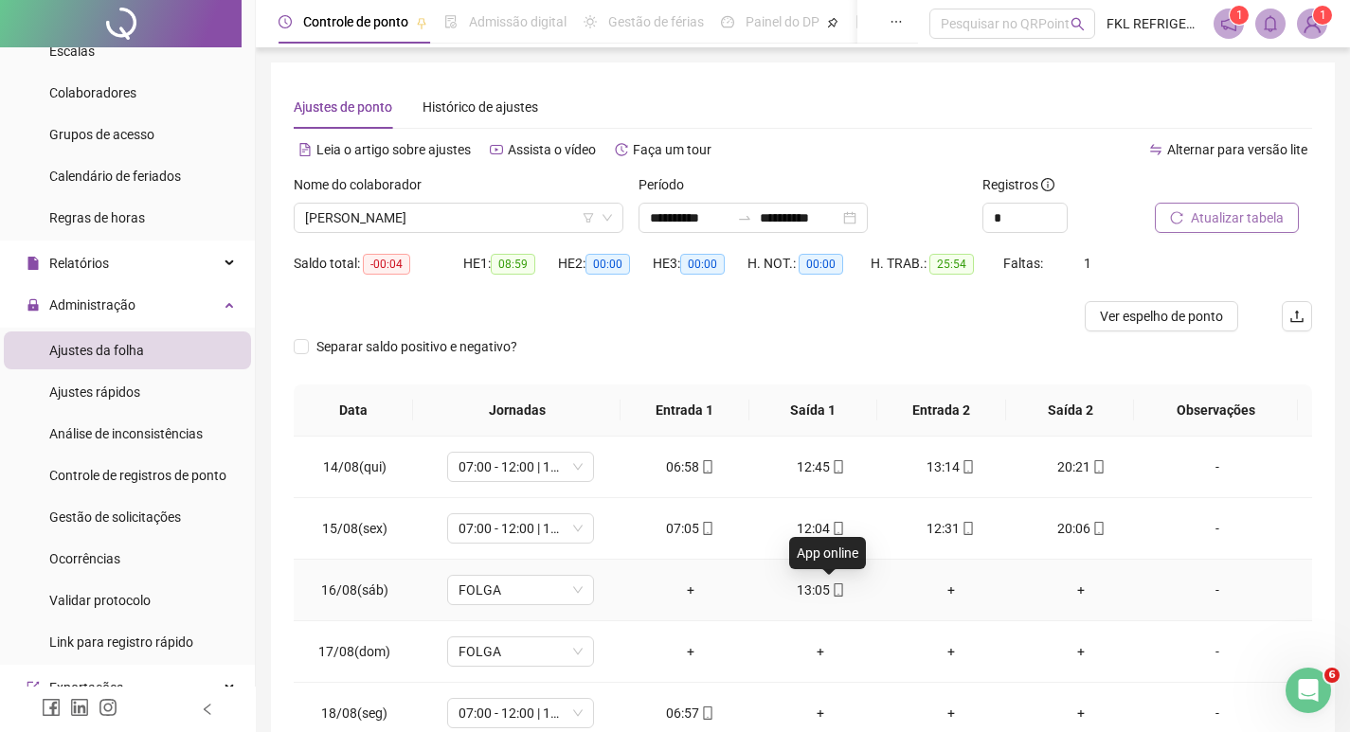
click at [832, 591] on icon "mobile" at bounding box center [838, 589] width 13 height 13
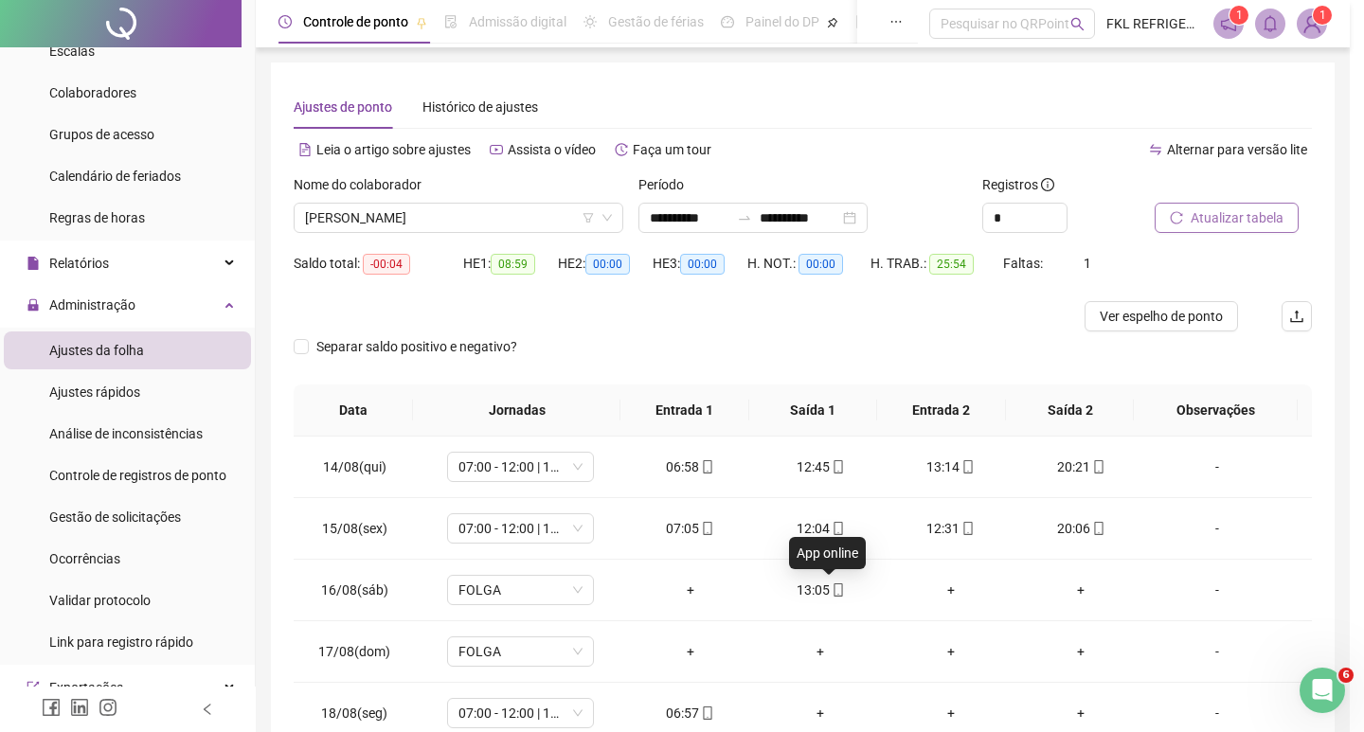
type input "**********"
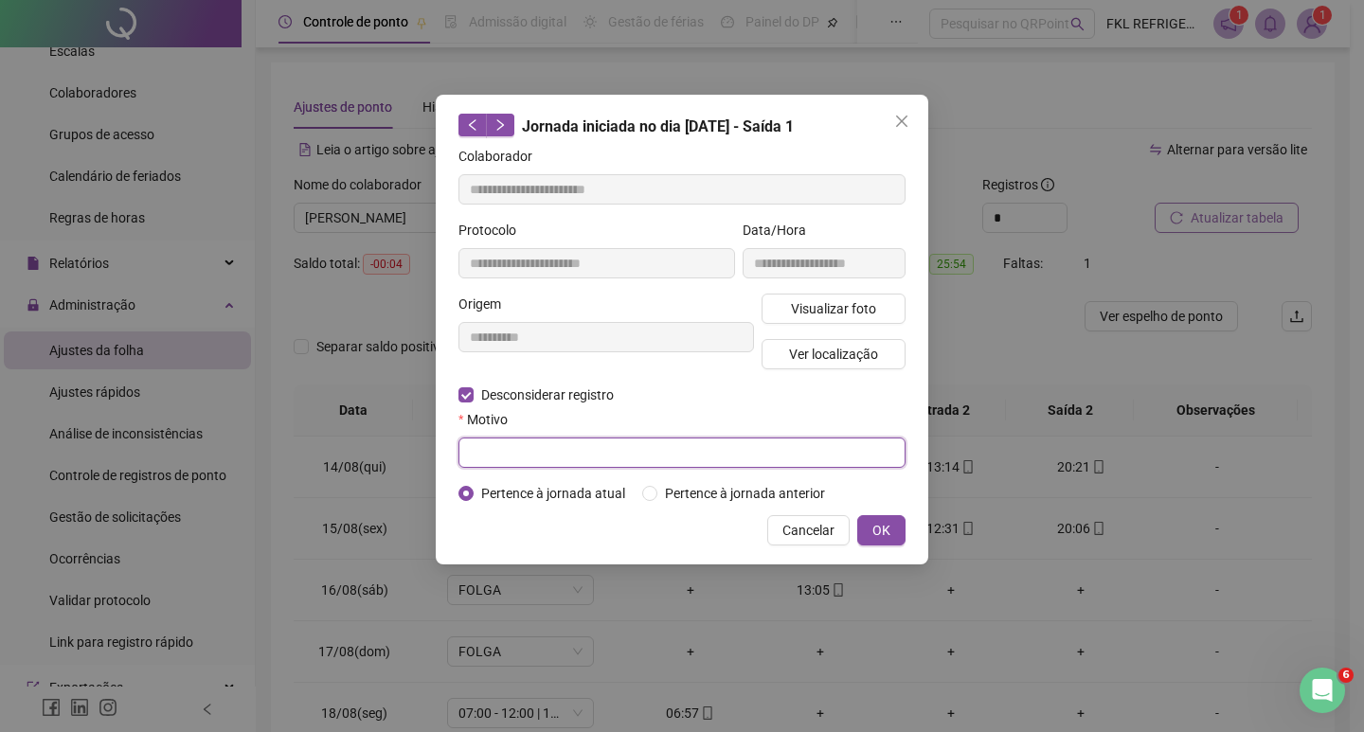
click at [511, 456] on input "text" at bounding box center [681, 453] width 447 height 30
type input "******"
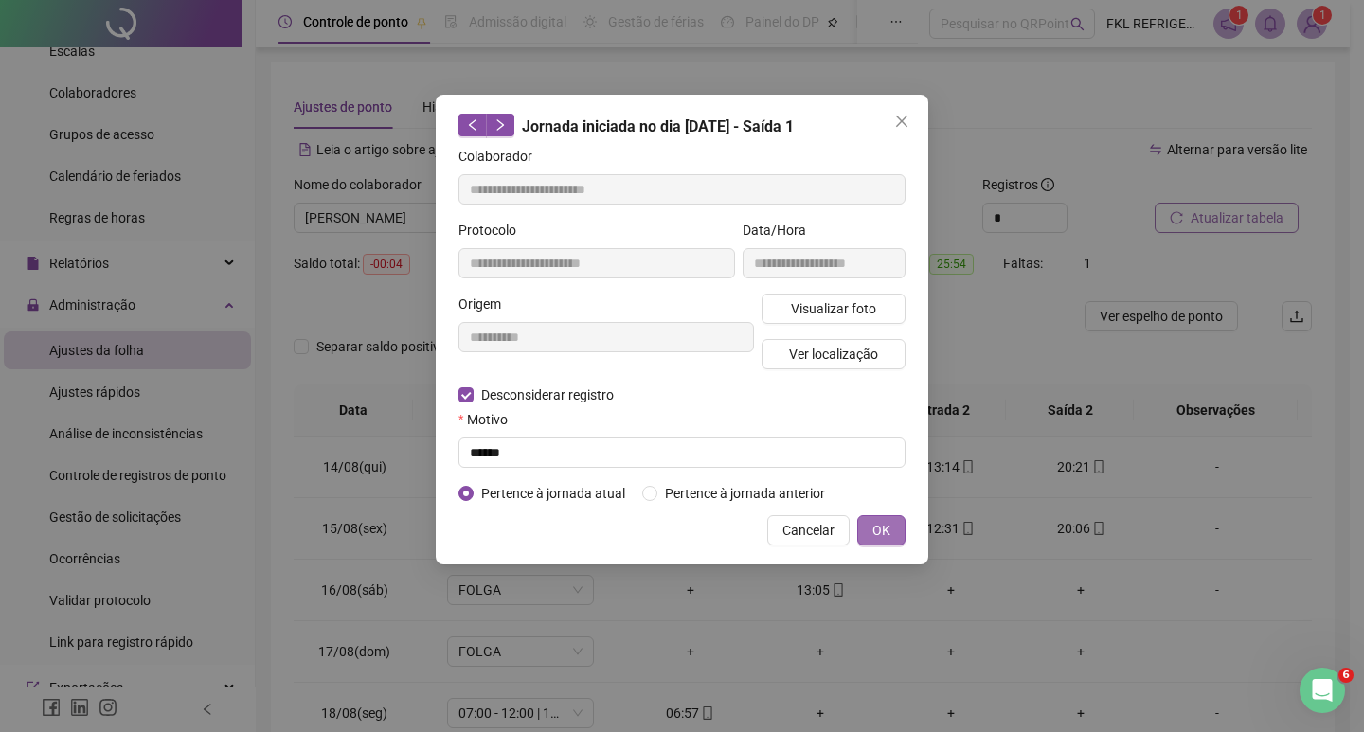
click at [874, 533] on span "OK" at bounding box center [881, 530] width 18 height 21
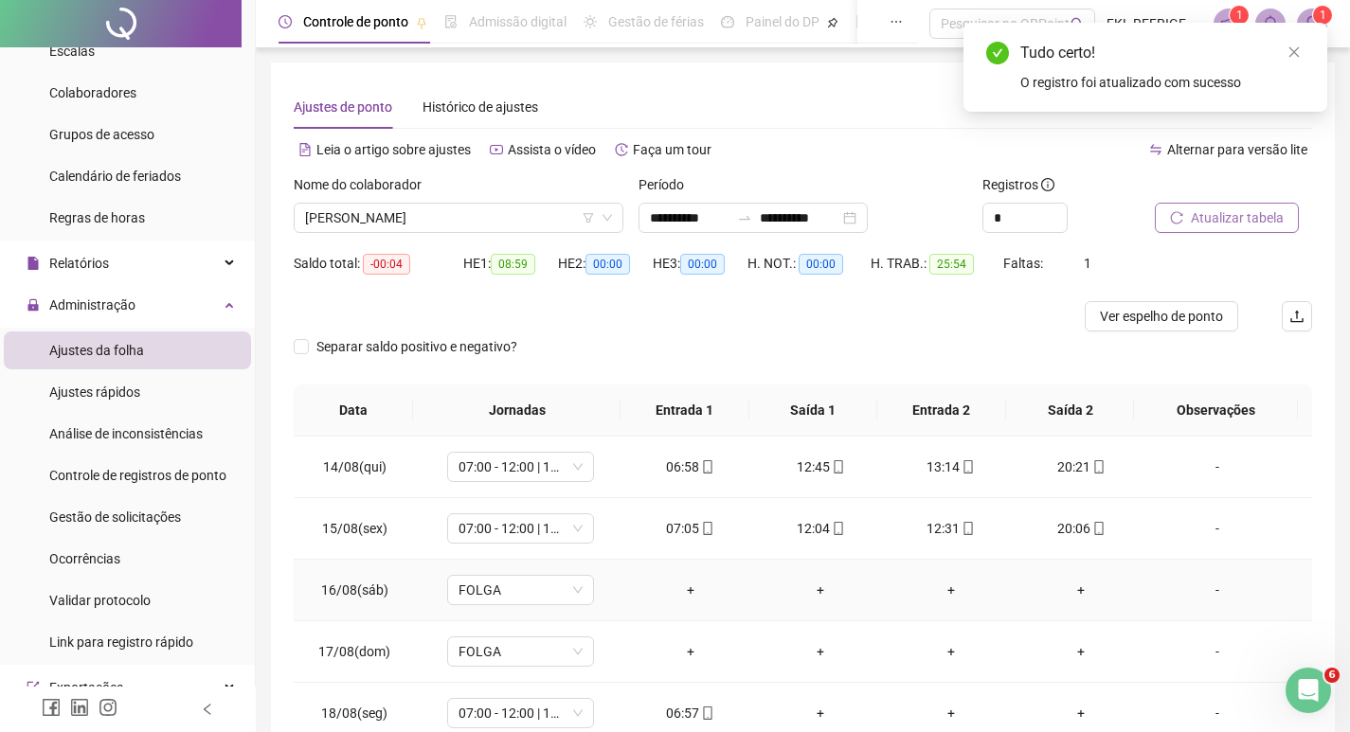
click at [681, 593] on div "+" at bounding box center [690, 590] width 100 height 21
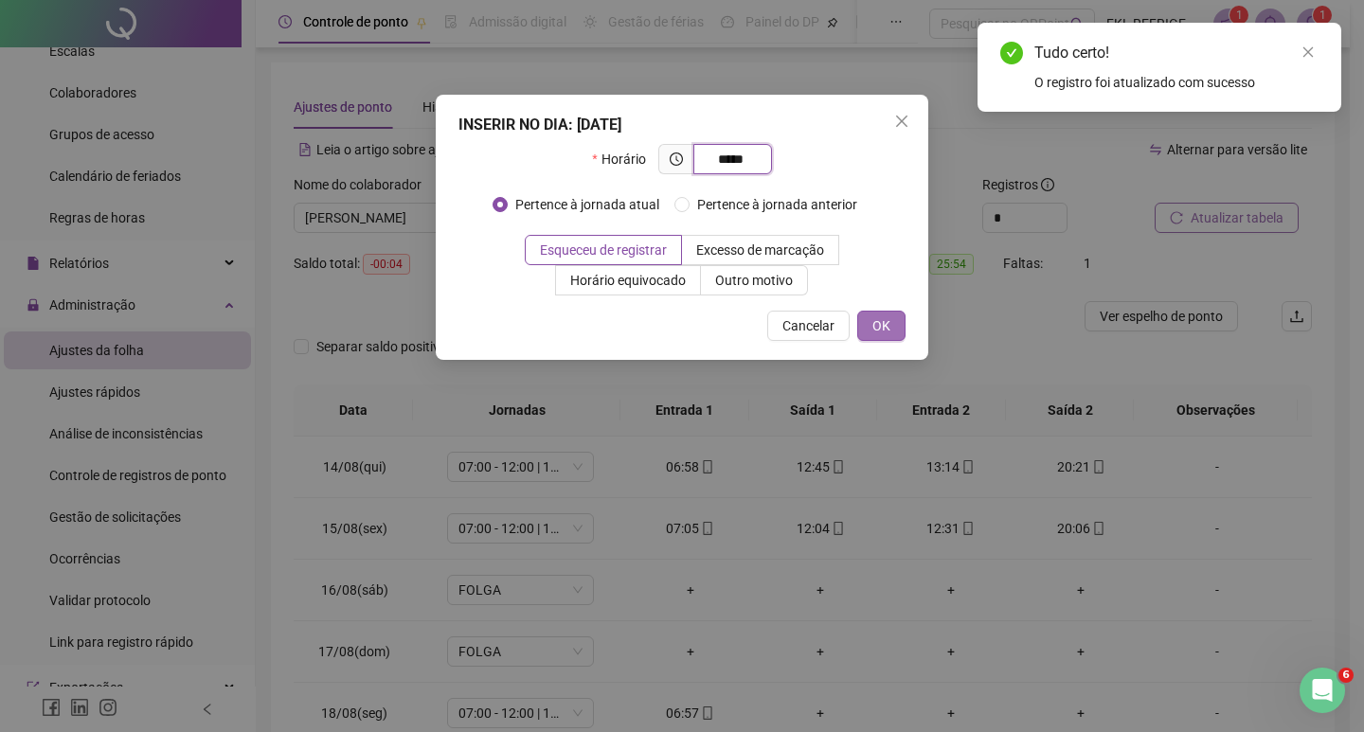
type input "*****"
click at [873, 325] on span "OK" at bounding box center [881, 325] width 18 height 21
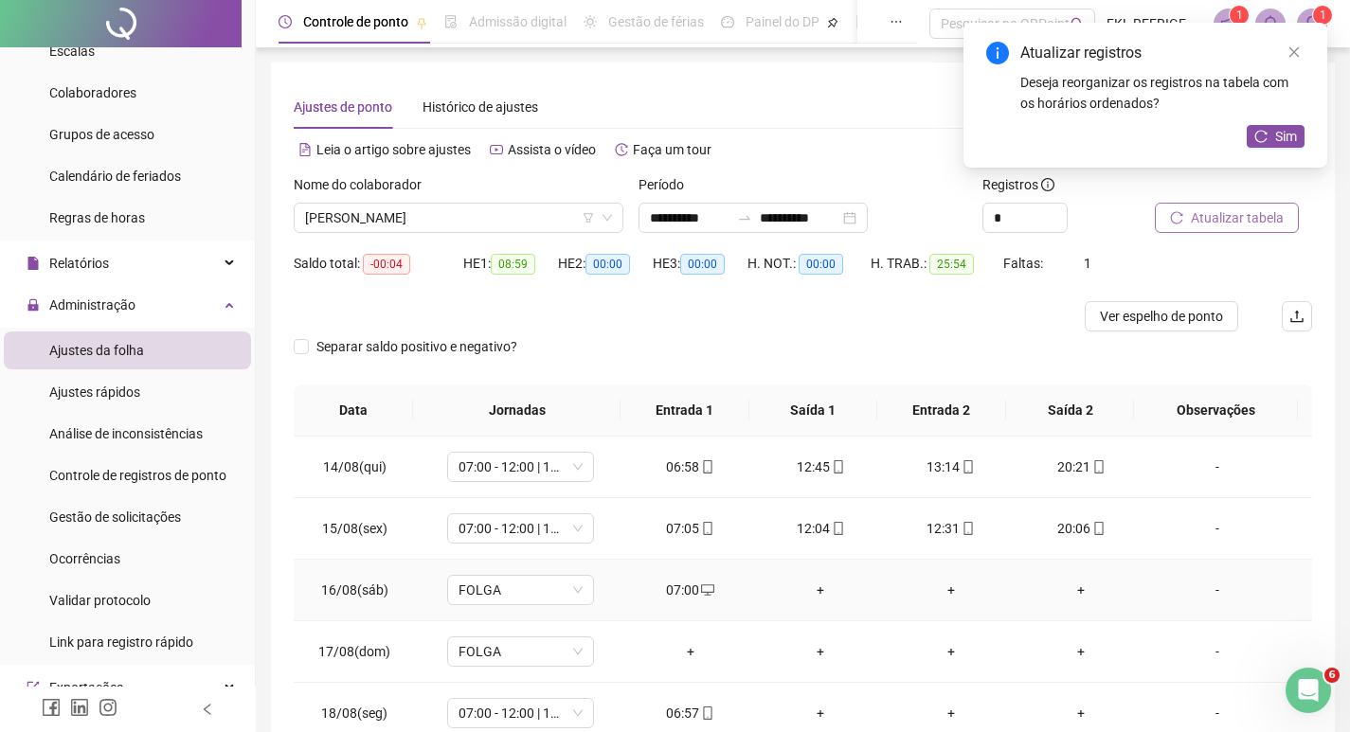
click at [813, 591] on div "+" at bounding box center [820, 590] width 100 height 21
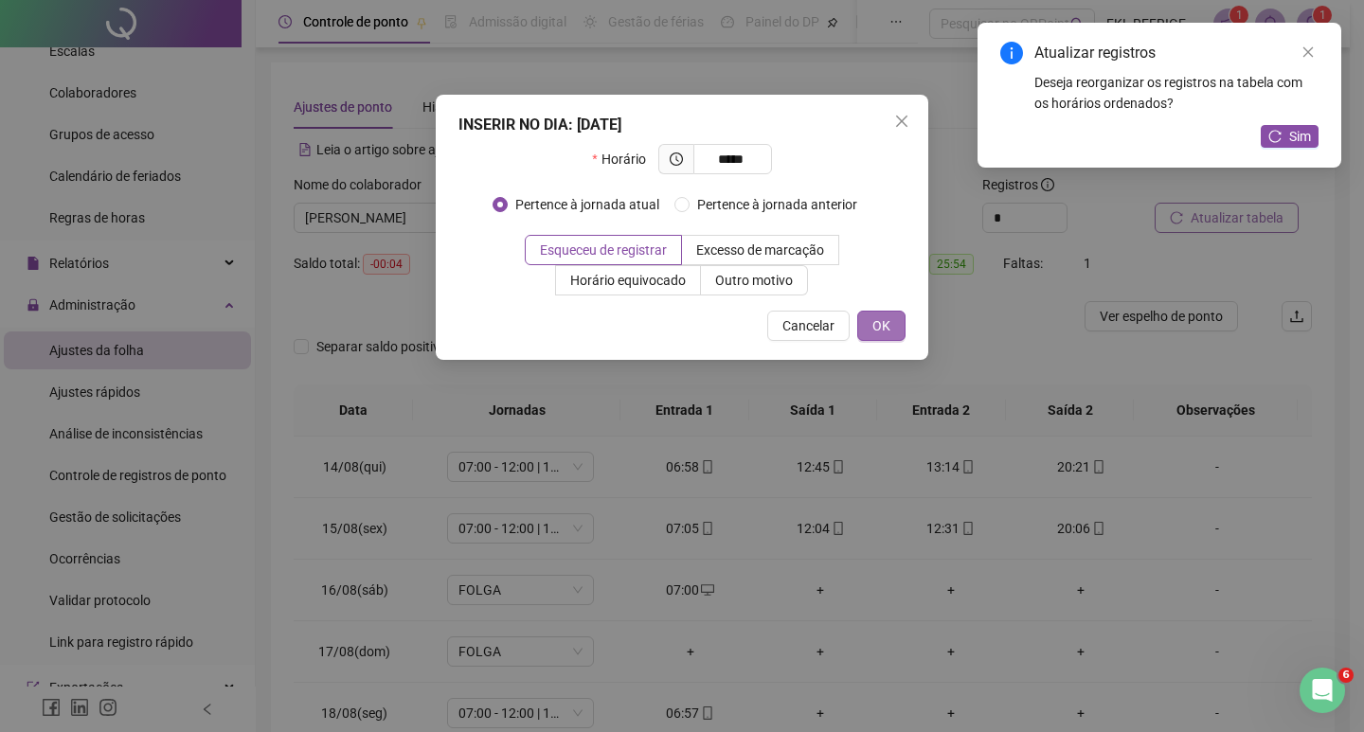
type input "*****"
click at [888, 327] on span "OK" at bounding box center [881, 325] width 18 height 21
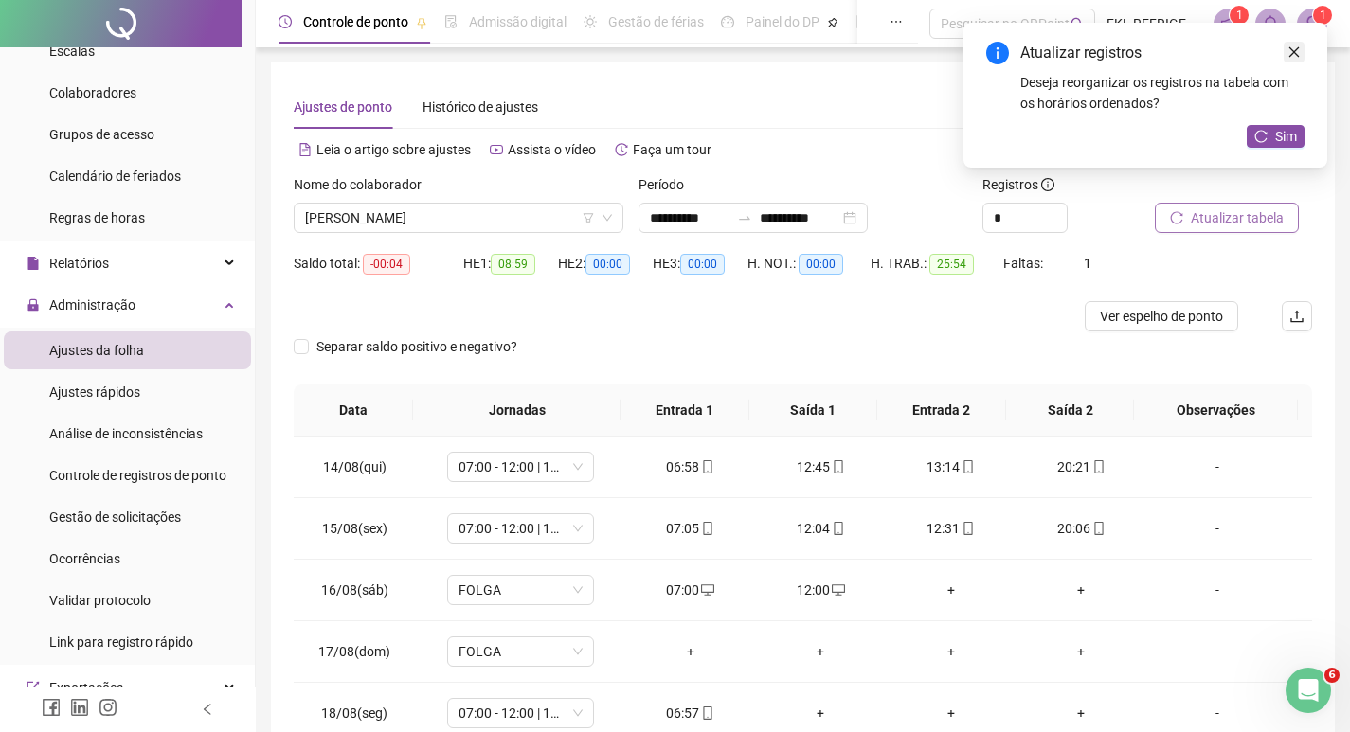
click at [1292, 56] on icon "close" at bounding box center [1293, 51] width 13 height 13
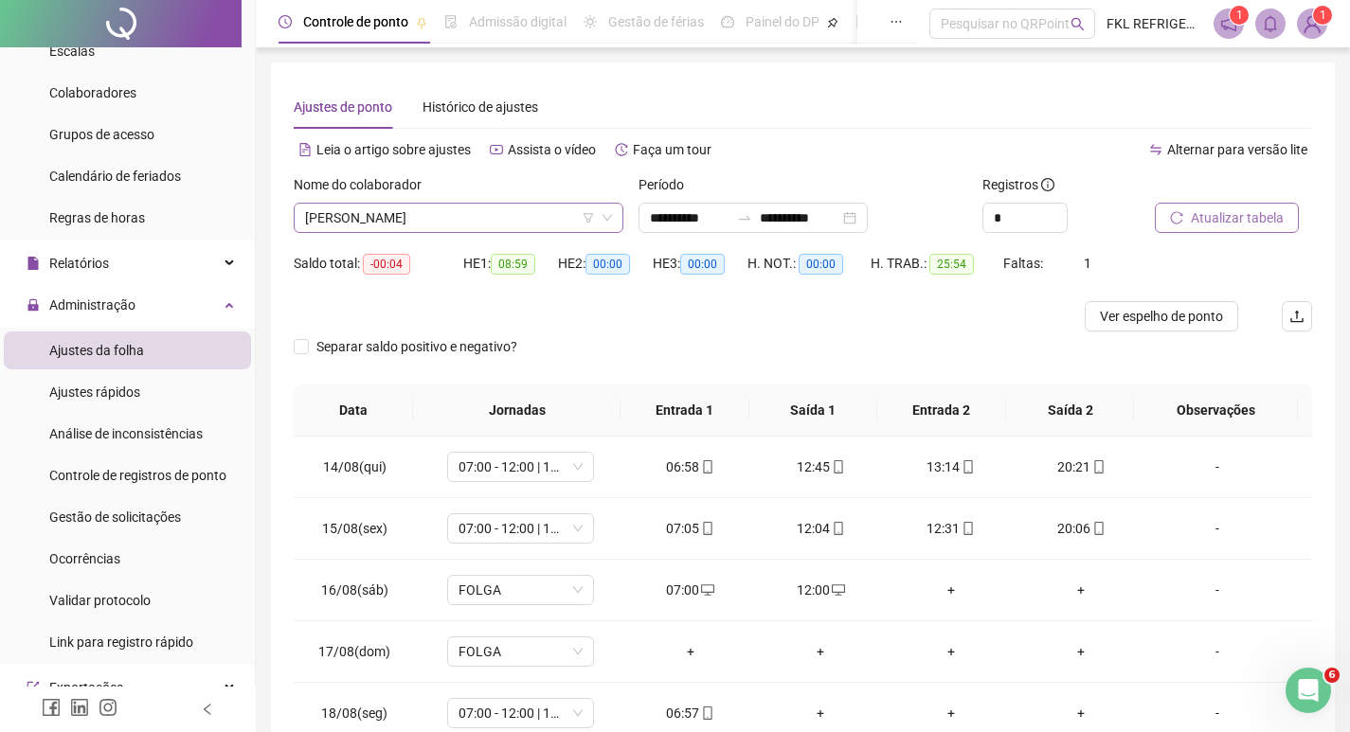
click at [481, 221] on span "[PERSON_NAME]" at bounding box center [458, 218] width 307 height 28
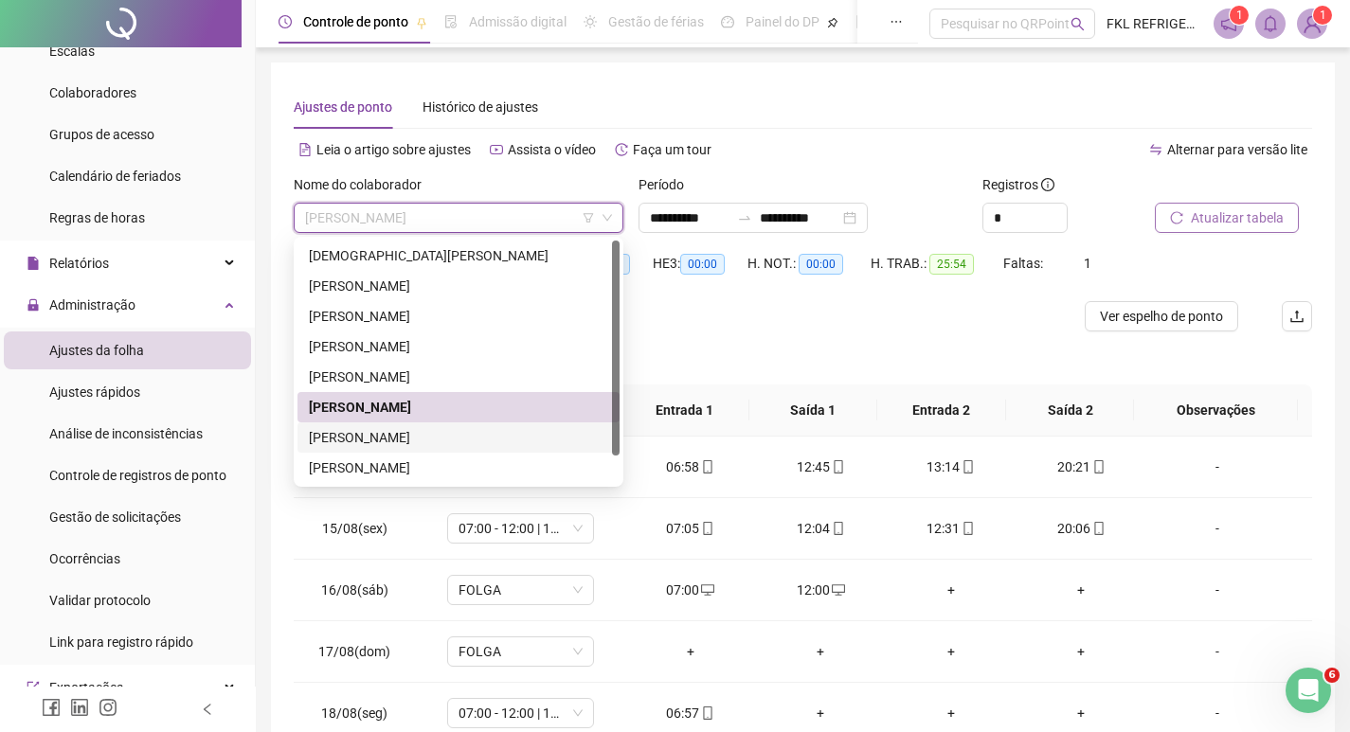
click at [389, 439] on div "[PERSON_NAME]" at bounding box center [458, 437] width 299 height 21
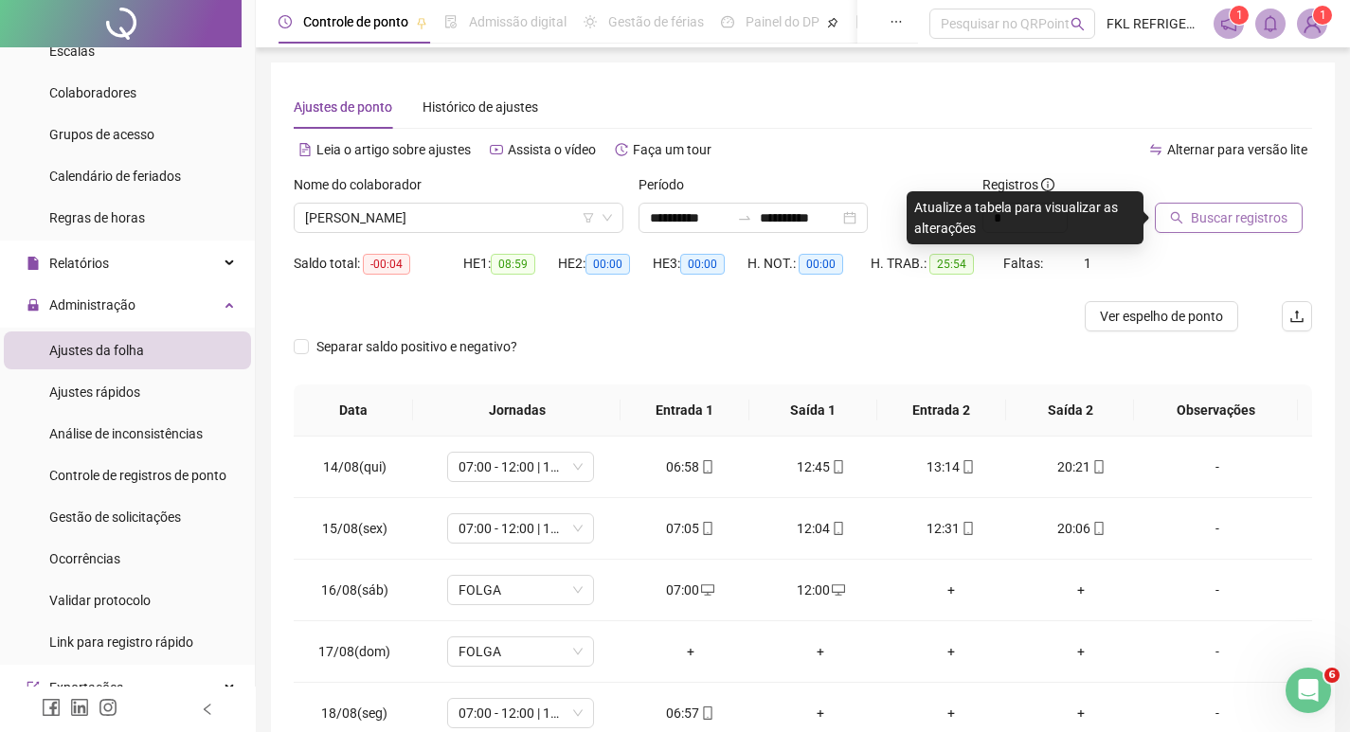
click at [1189, 228] on button "Buscar registros" at bounding box center [1229, 218] width 148 height 30
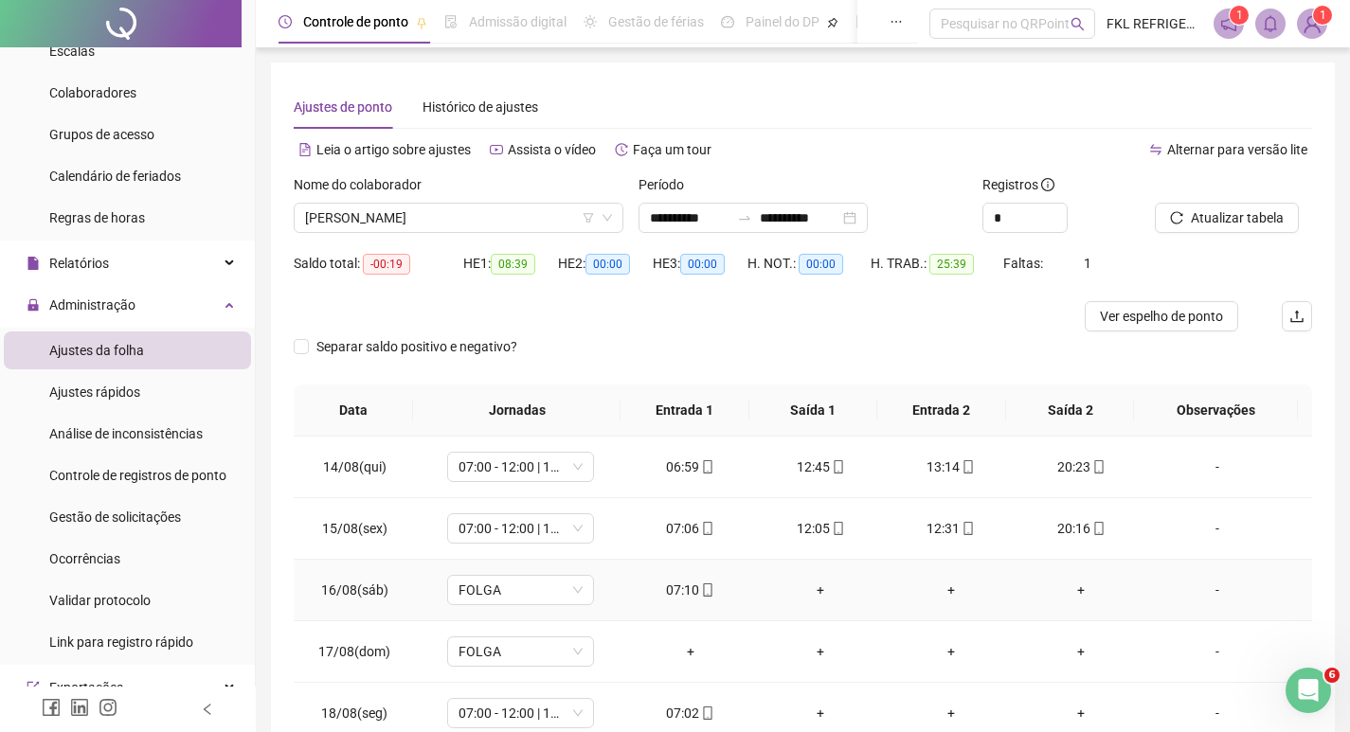
click at [816, 591] on div "+" at bounding box center [820, 590] width 100 height 21
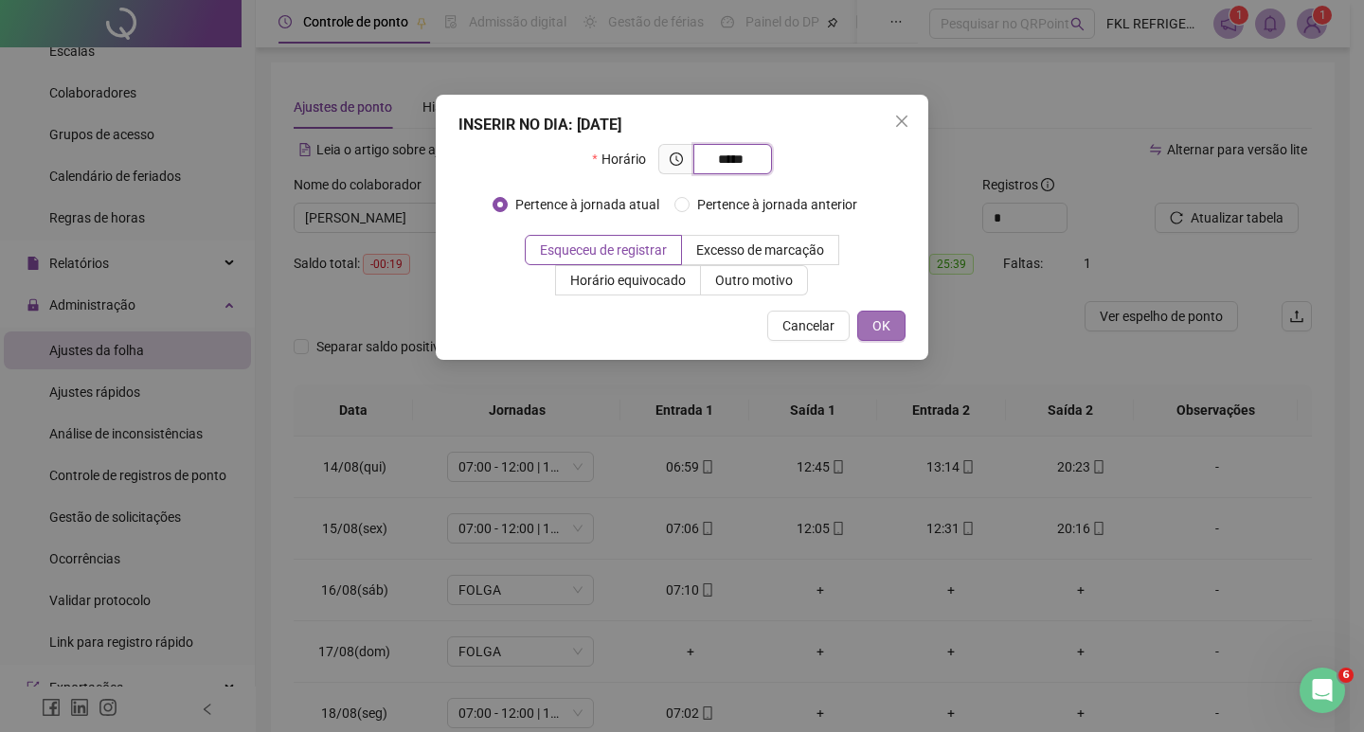
type input "*****"
click at [891, 329] on button "OK" at bounding box center [881, 326] width 48 height 30
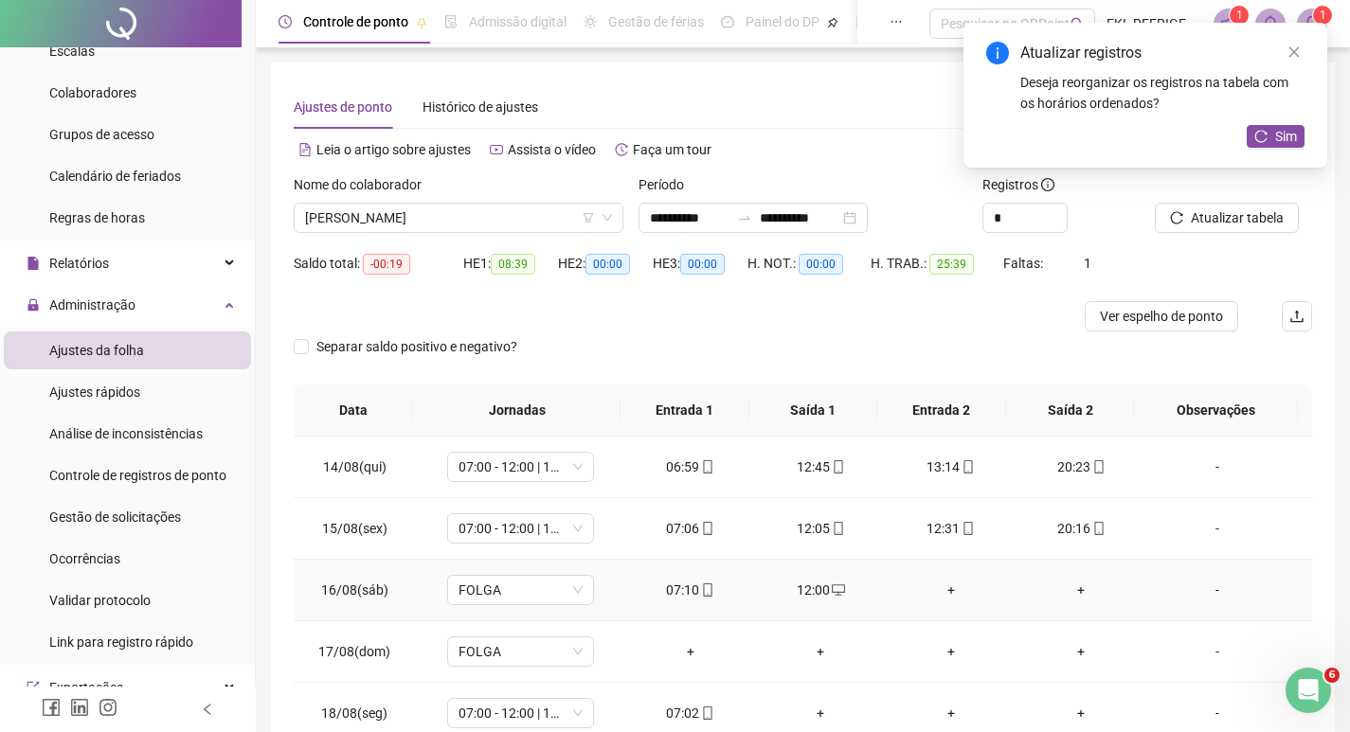
click at [941, 588] on div "+" at bounding box center [951, 590] width 100 height 21
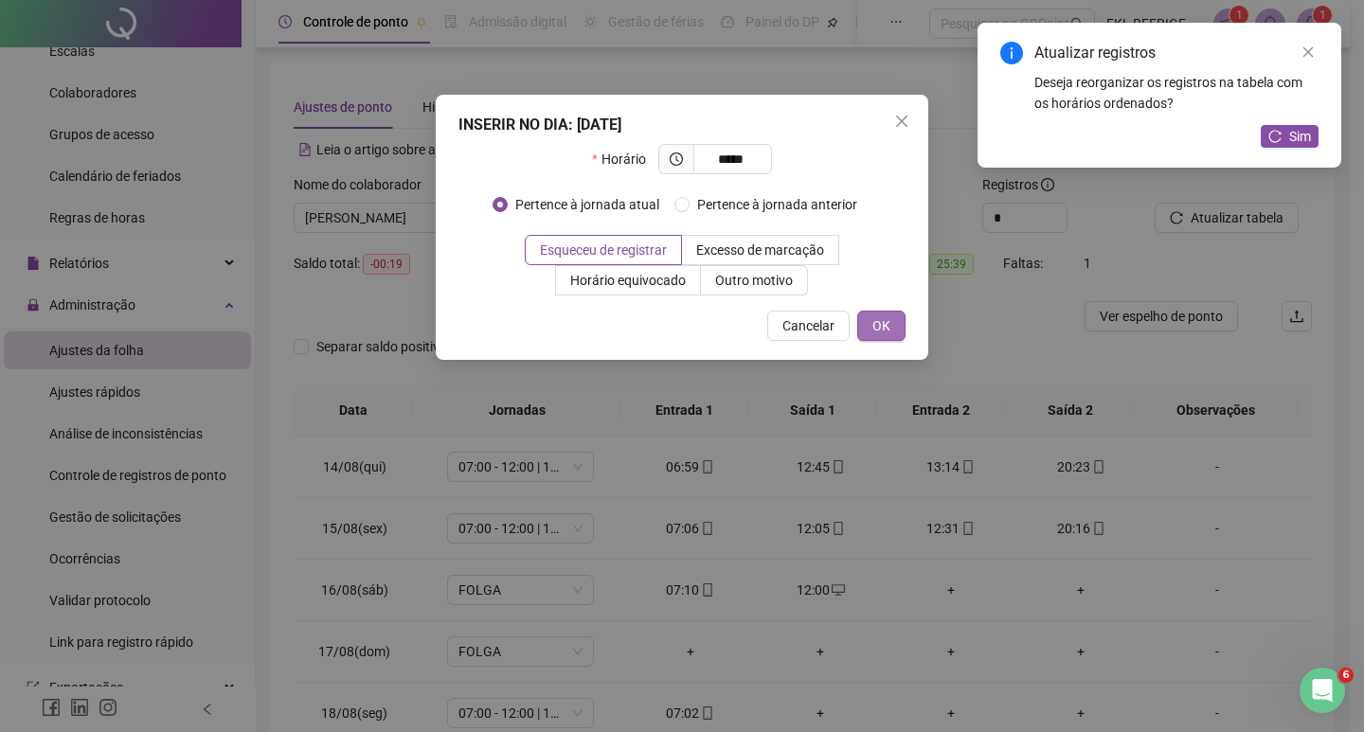
type input "*****"
click at [892, 332] on button "OK" at bounding box center [881, 326] width 48 height 30
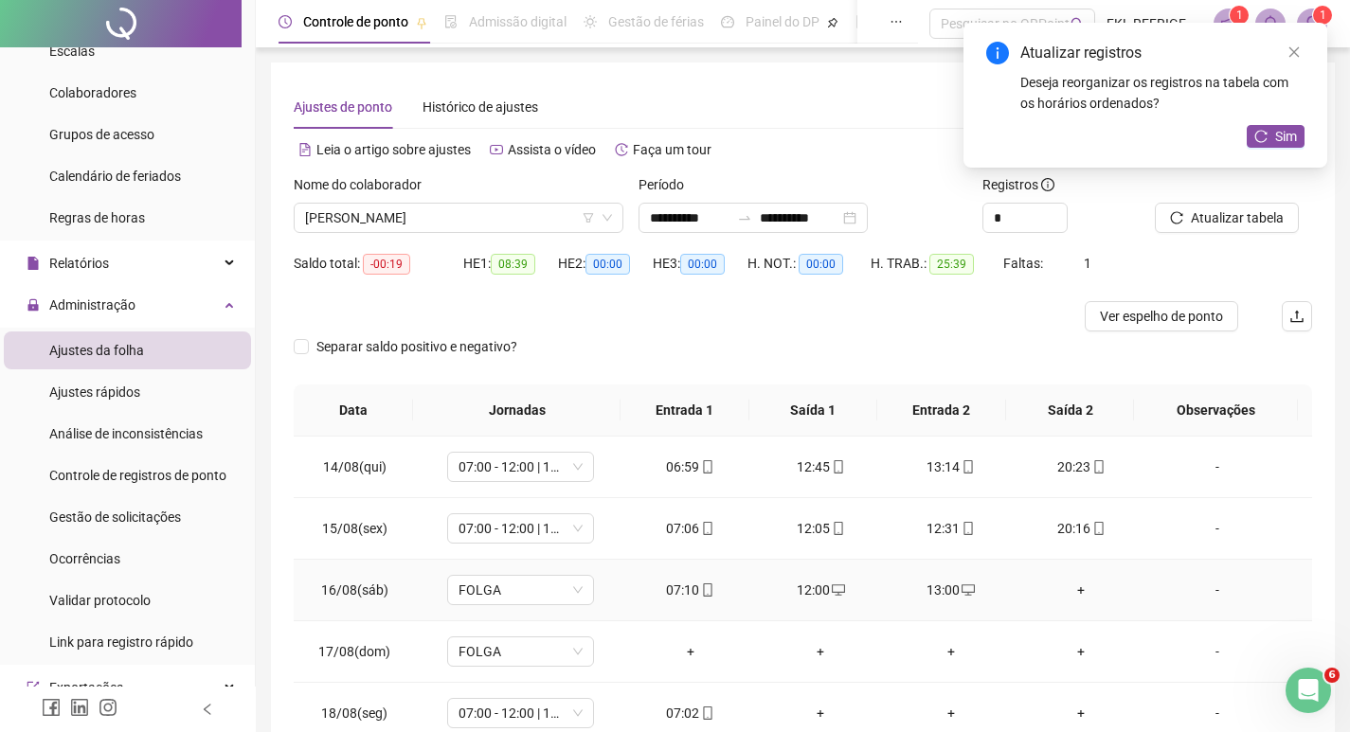
click at [1070, 589] on div "+" at bounding box center [1081, 590] width 100 height 21
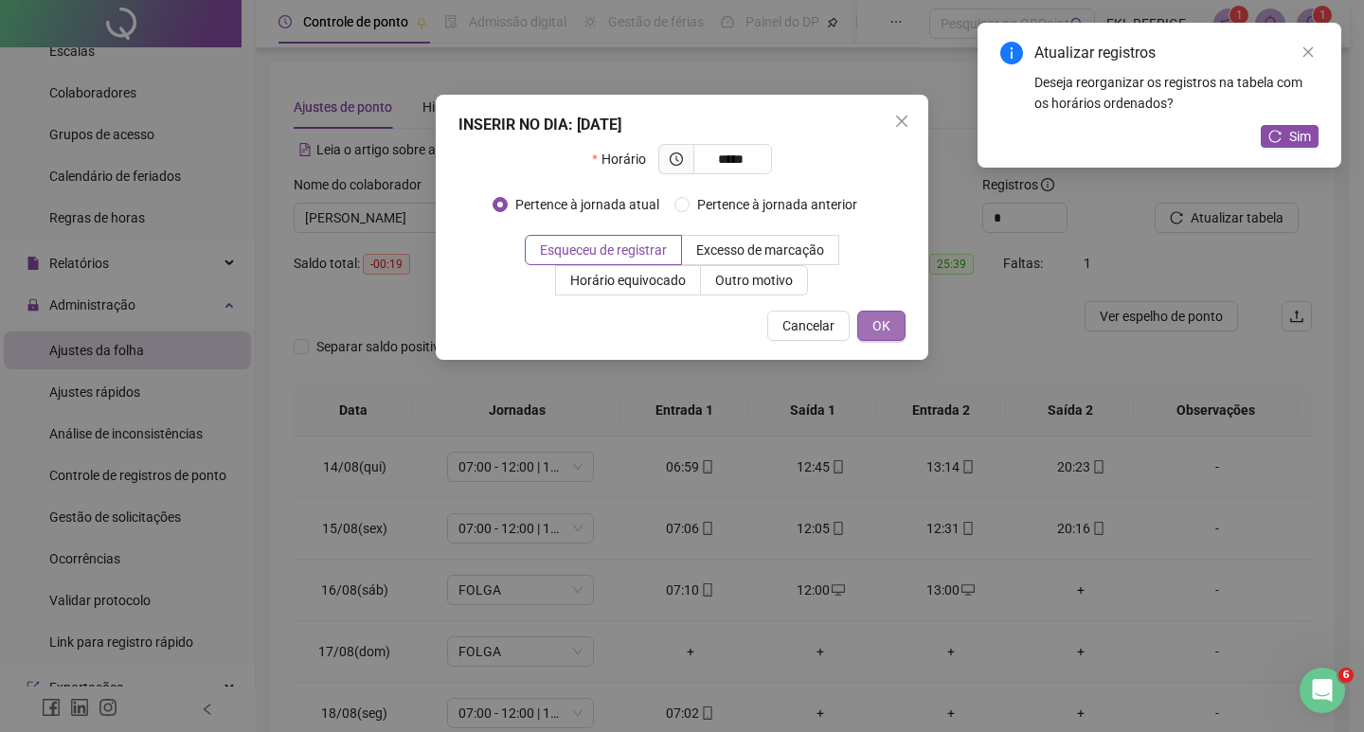
type input "*****"
click at [889, 323] on span "OK" at bounding box center [881, 325] width 18 height 21
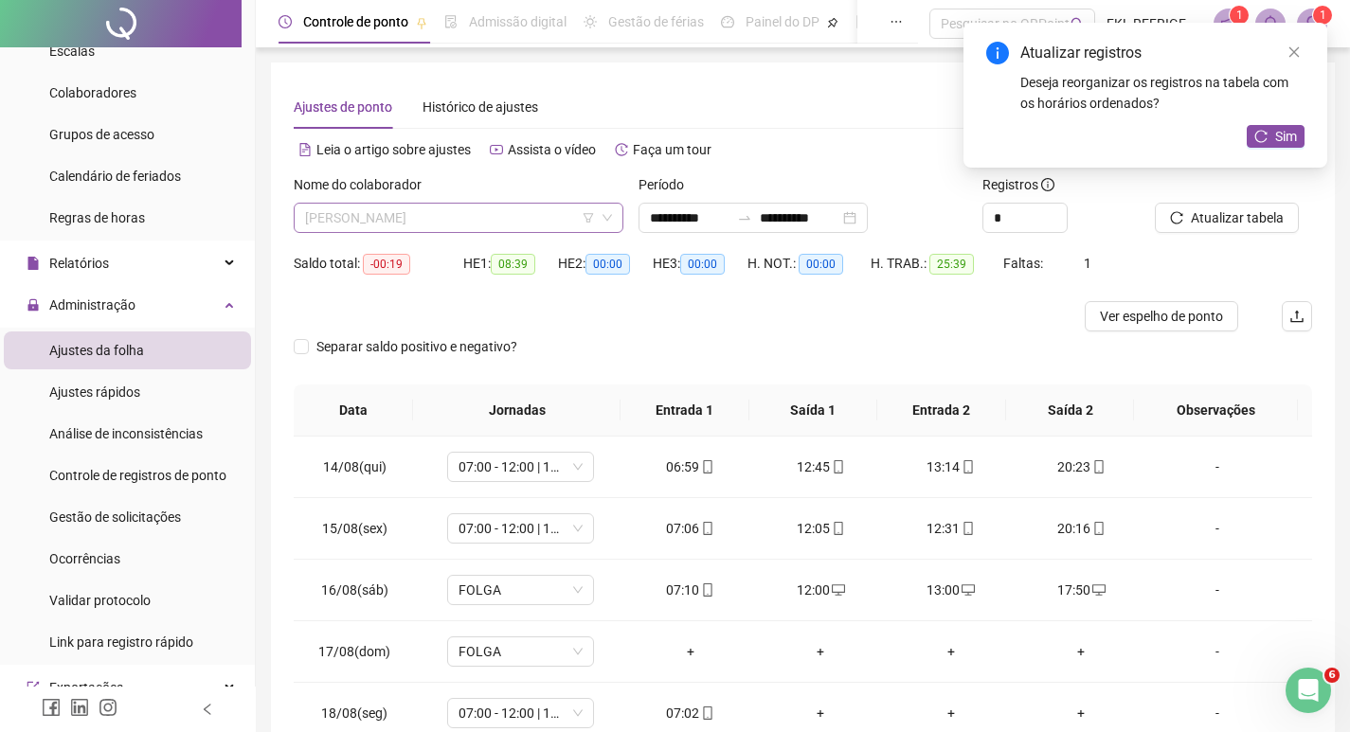
click at [492, 214] on span "[PERSON_NAME]" at bounding box center [458, 218] width 307 height 28
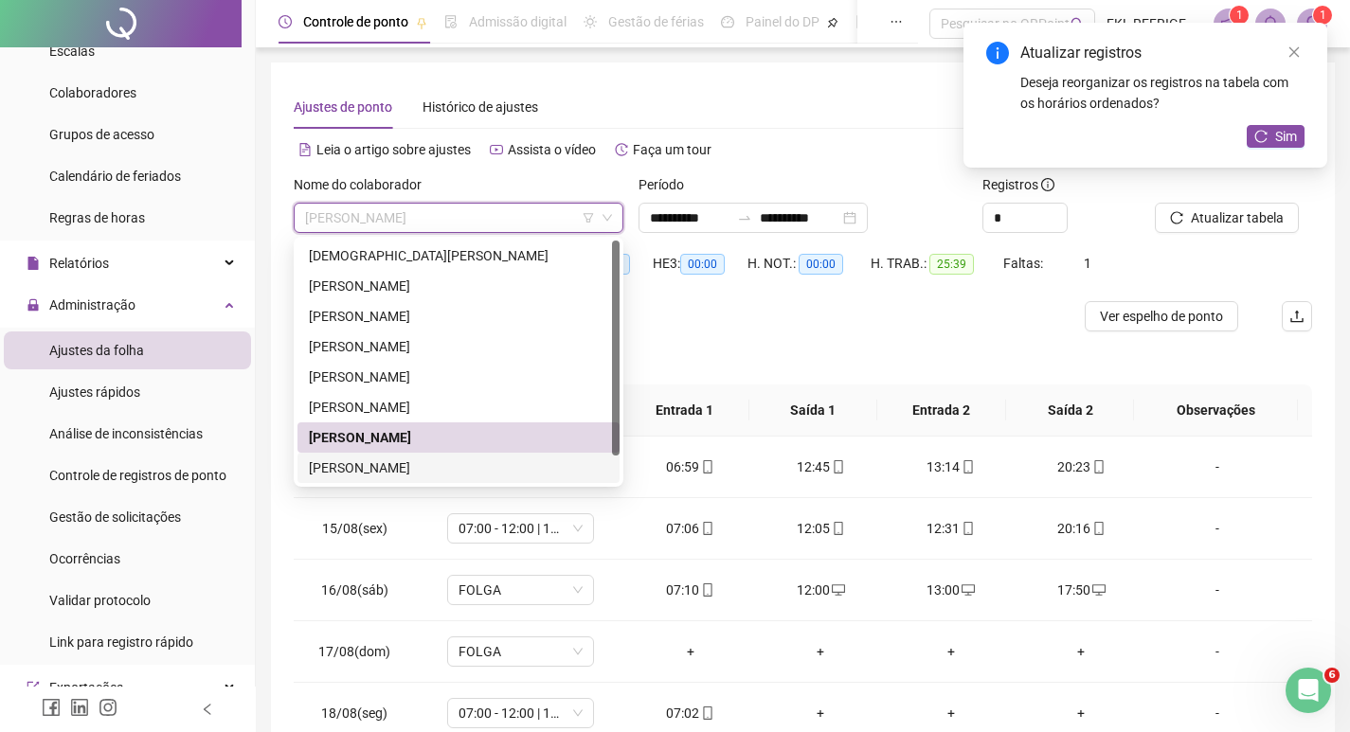
click at [396, 469] on div "[PERSON_NAME]" at bounding box center [458, 467] width 299 height 21
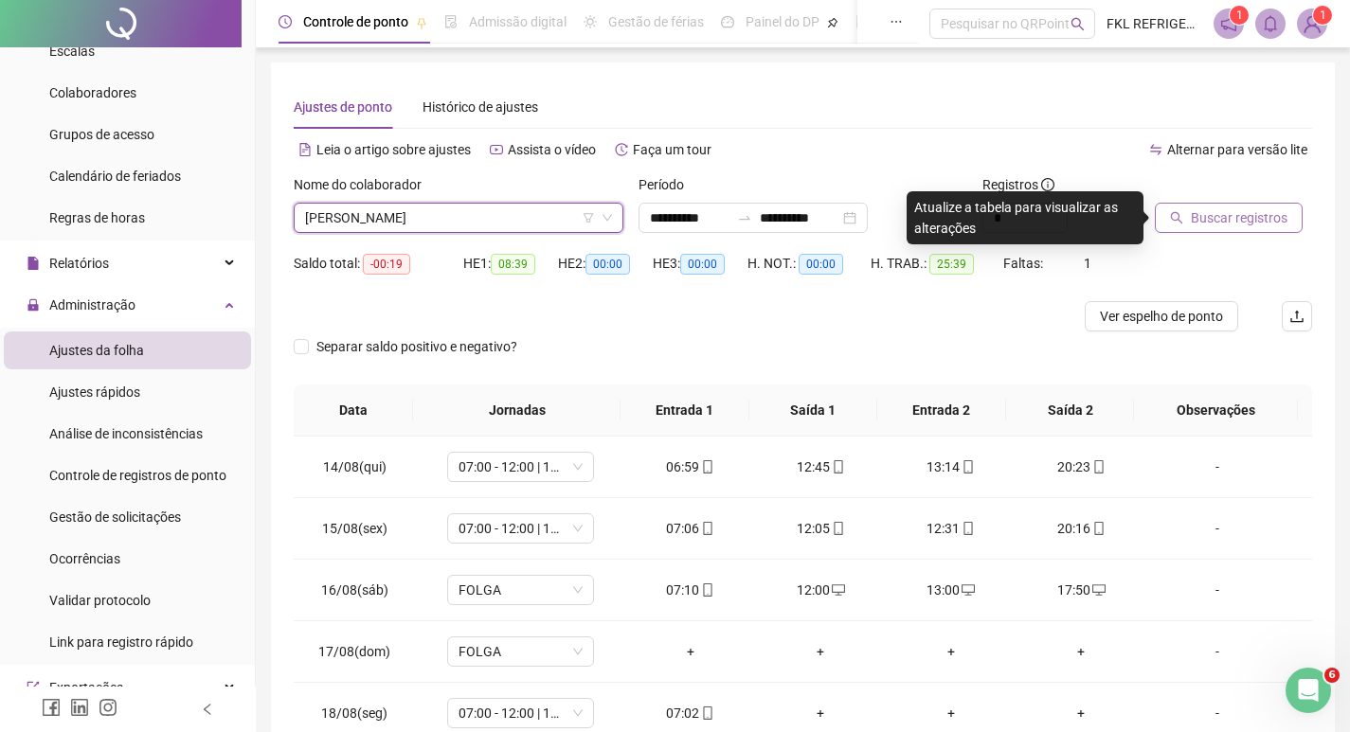
click at [1209, 218] on span "Buscar registros" at bounding box center [1239, 217] width 97 height 21
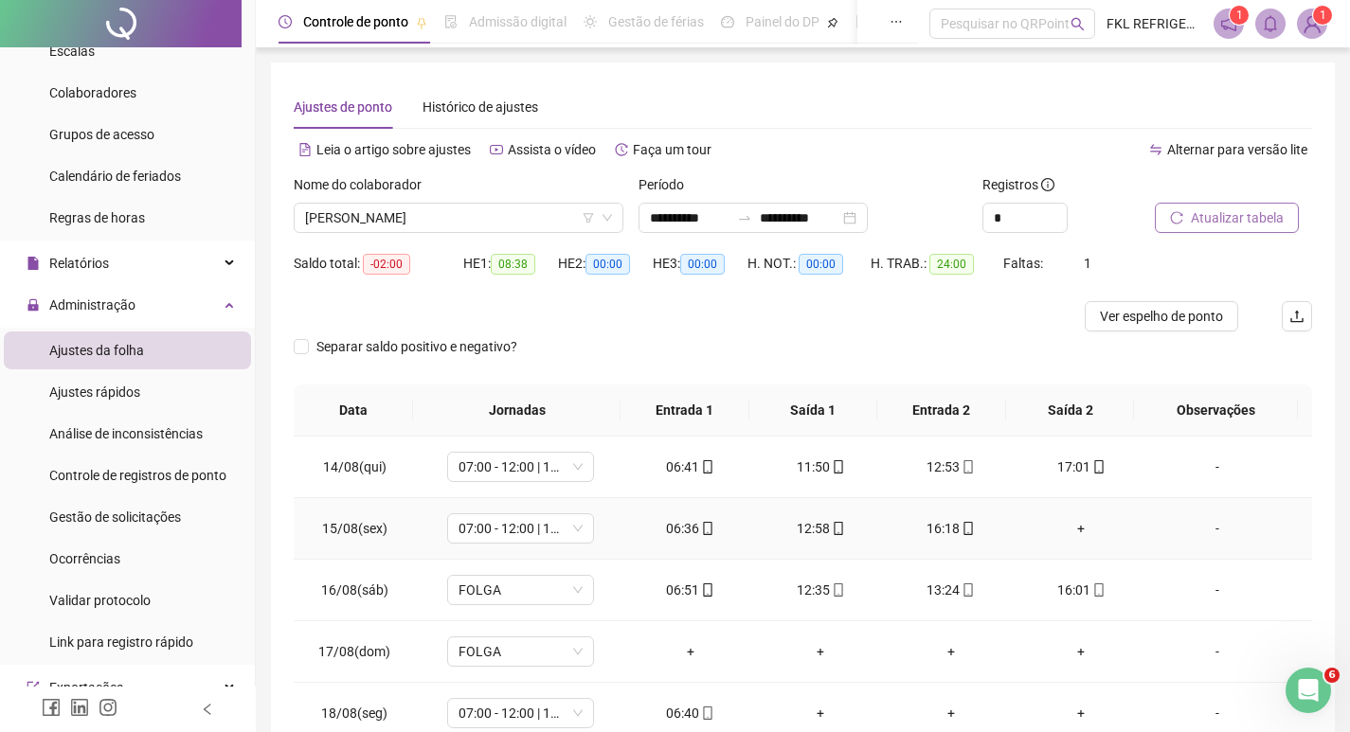
click at [1068, 532] on div "+" at bounding box center [1081, 528] width 100 height 21
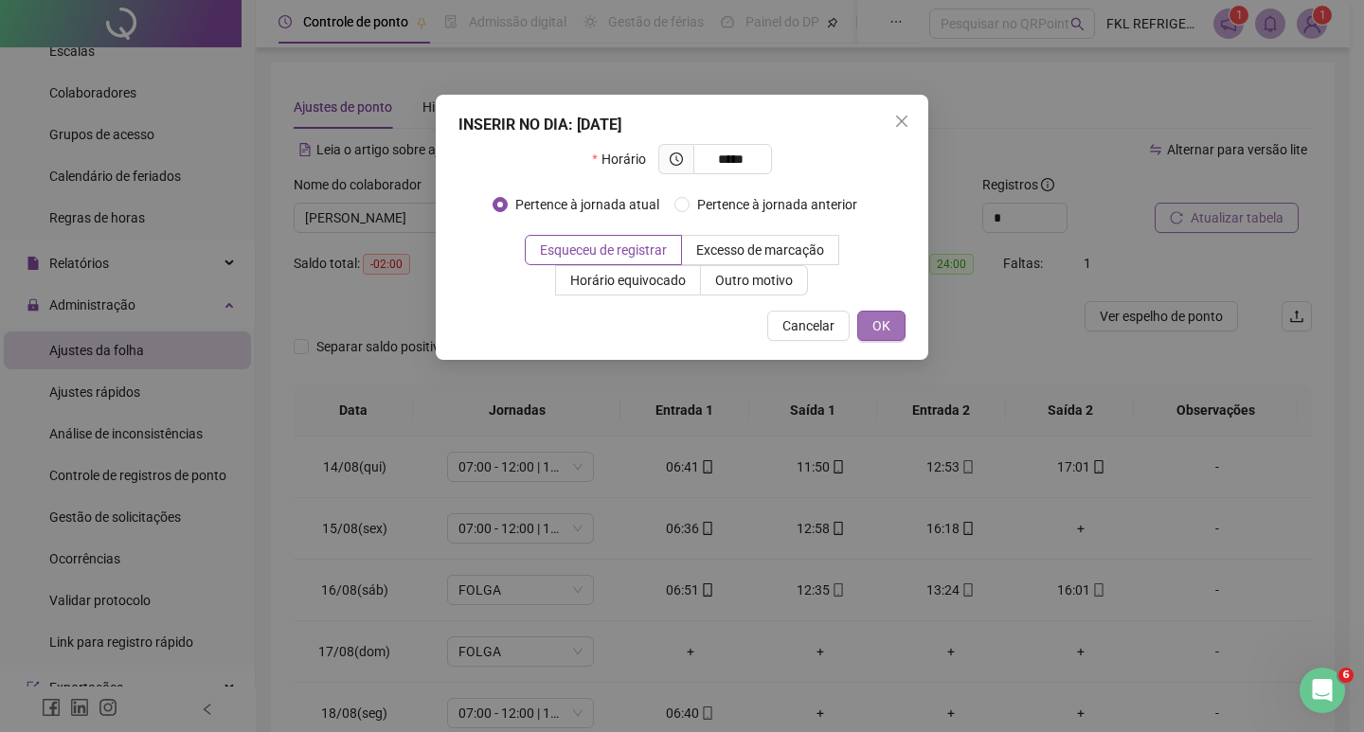
type input "*****"
click at [877, 330] on span "OK" at bounding box center [881, 325] width 18 height 21
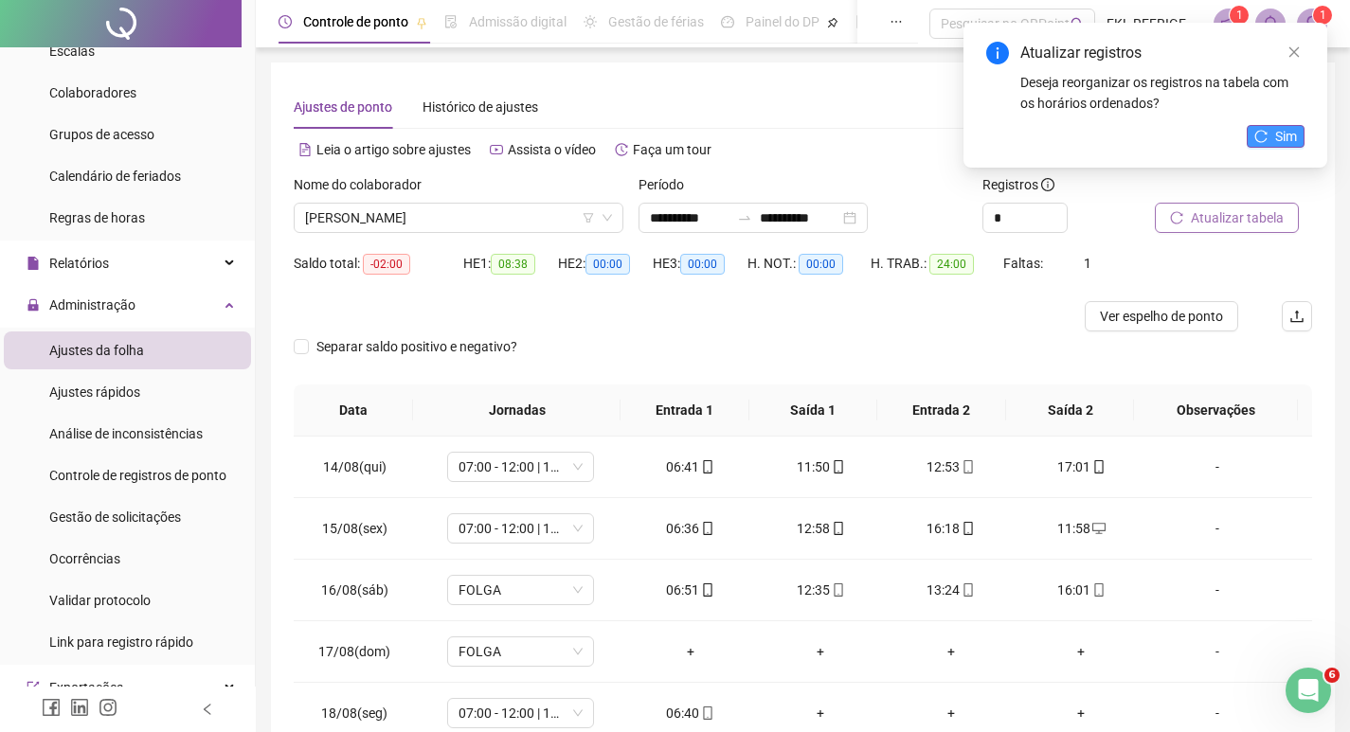
click at [1269, 134] on button "Sim" at bounding box center [1275, 136] width 58 height 23
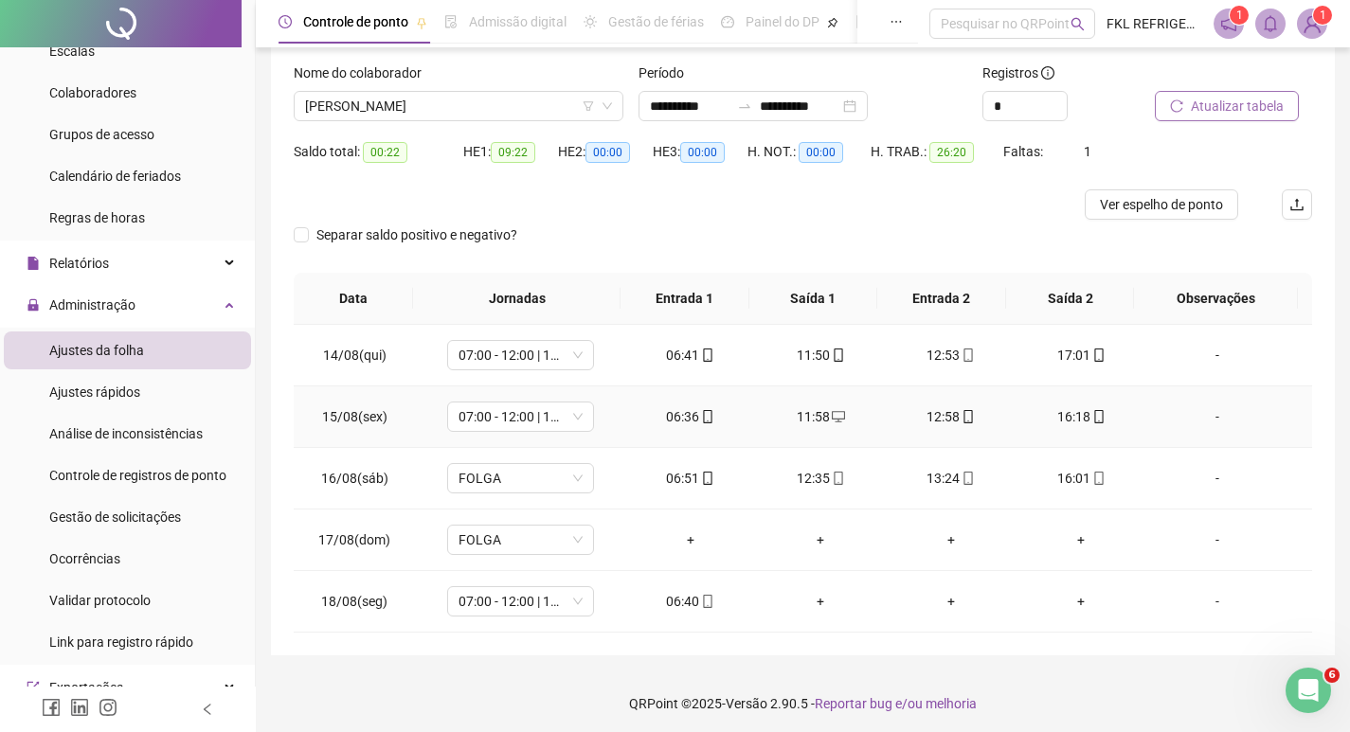
scroll to position [116, 0]
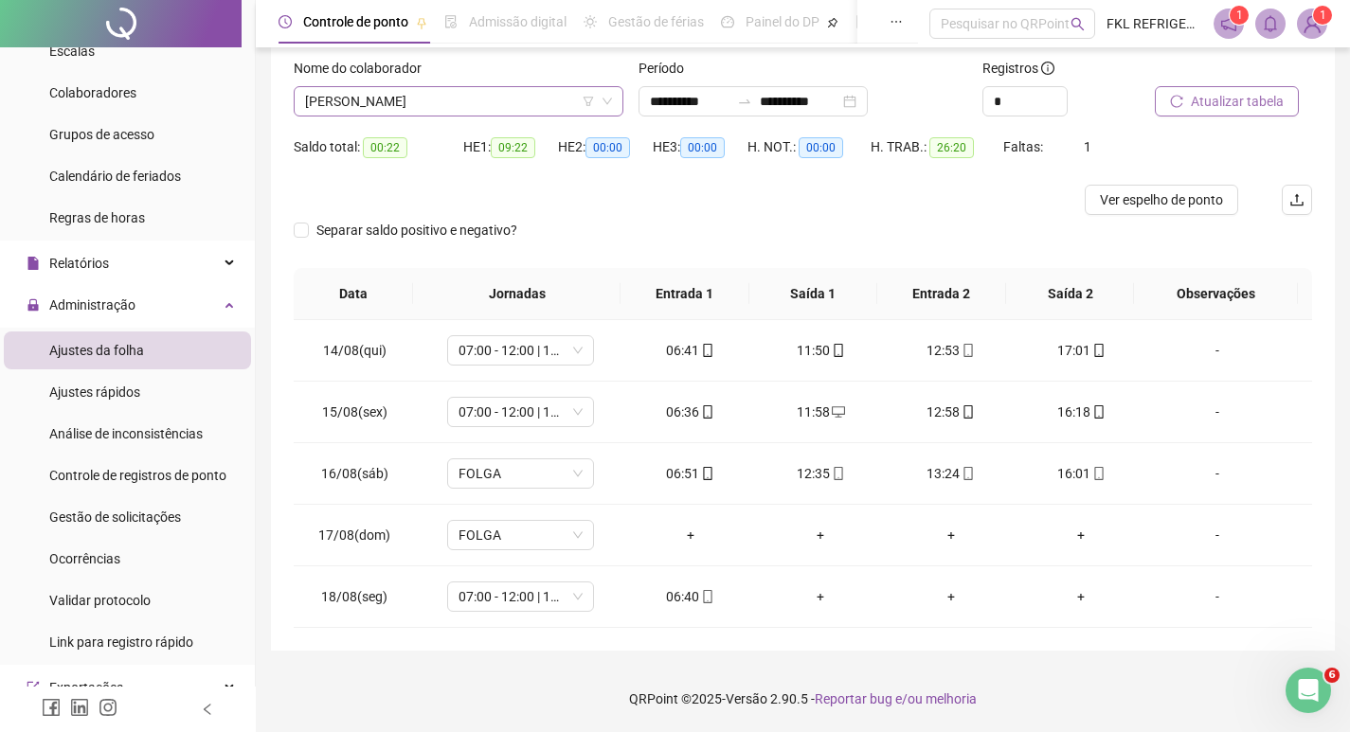
click at [516, 106] on span "[PERSON_NAME]" at bounding box center [458, 101] width 307 height 28
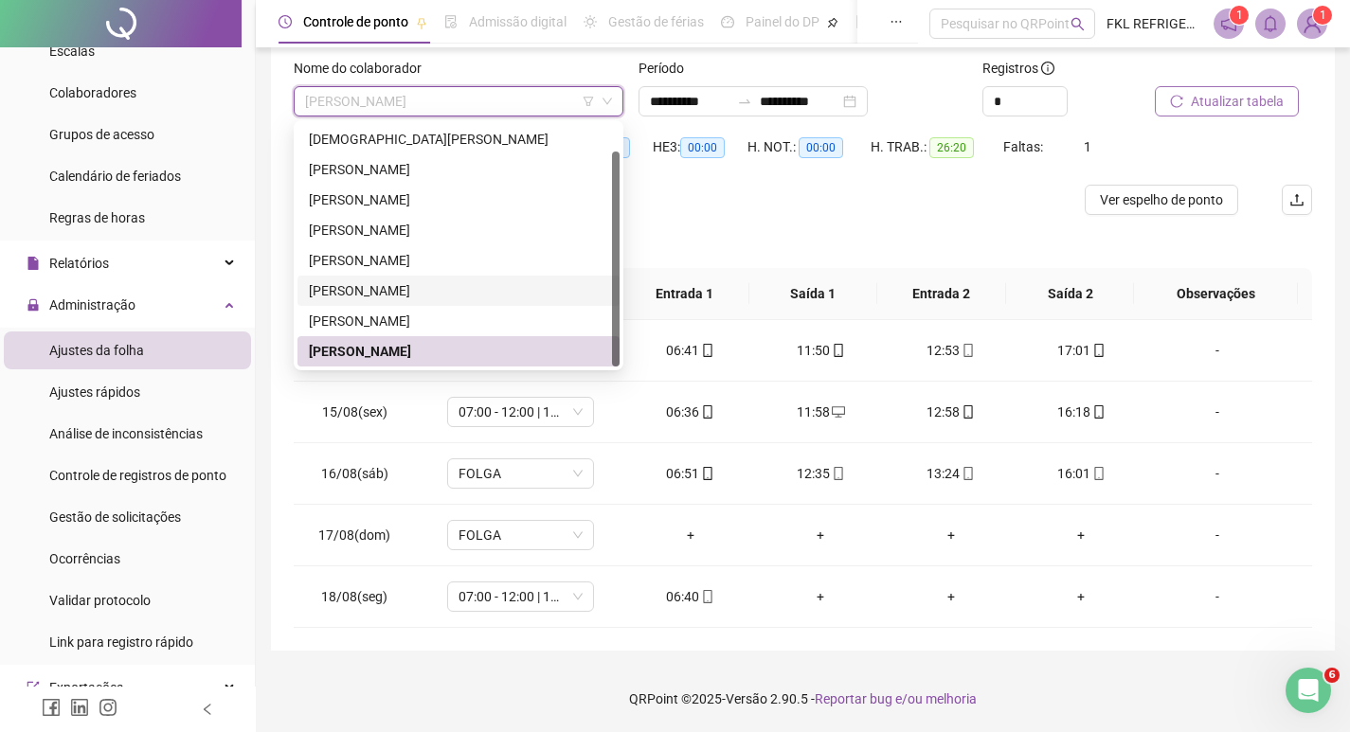
scroll to position [30, 0]
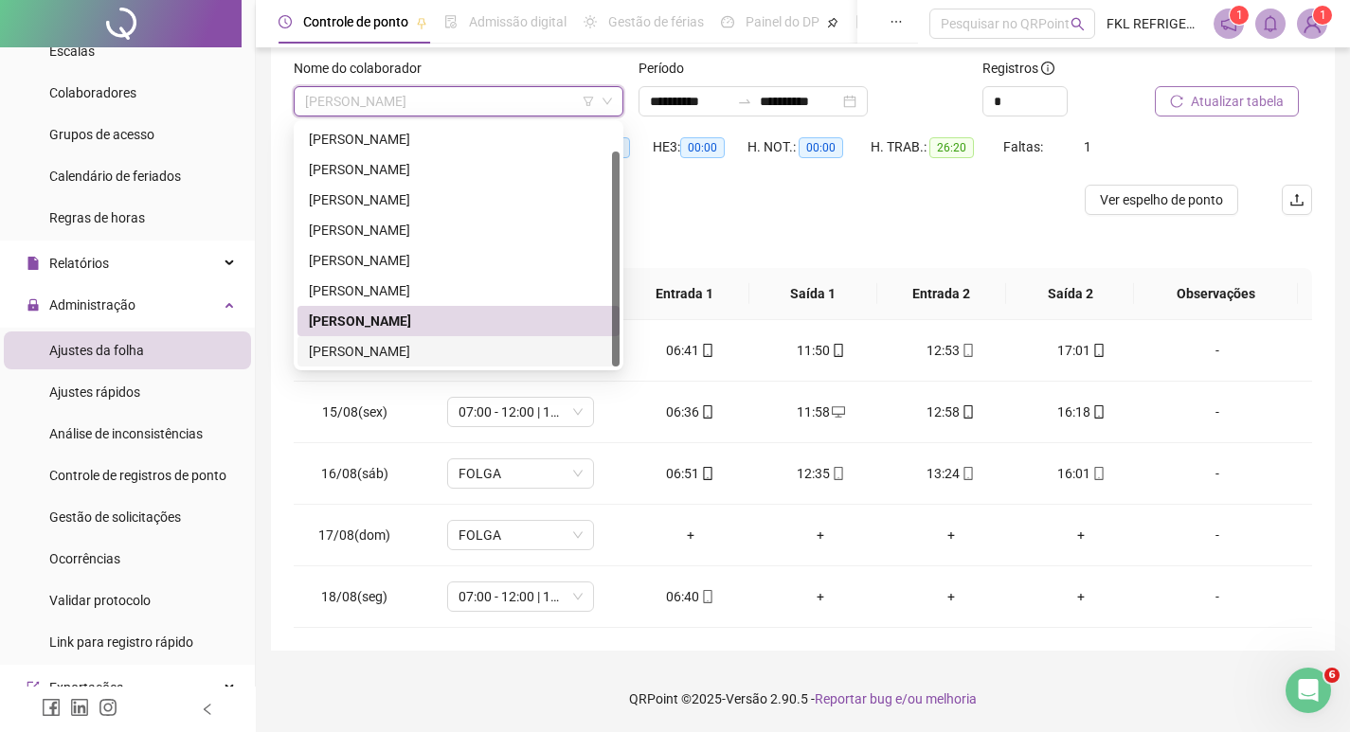
click at [395, 349] on div "[PERSON_NAME]" at bounding box center [458, 351] width 299 height 21
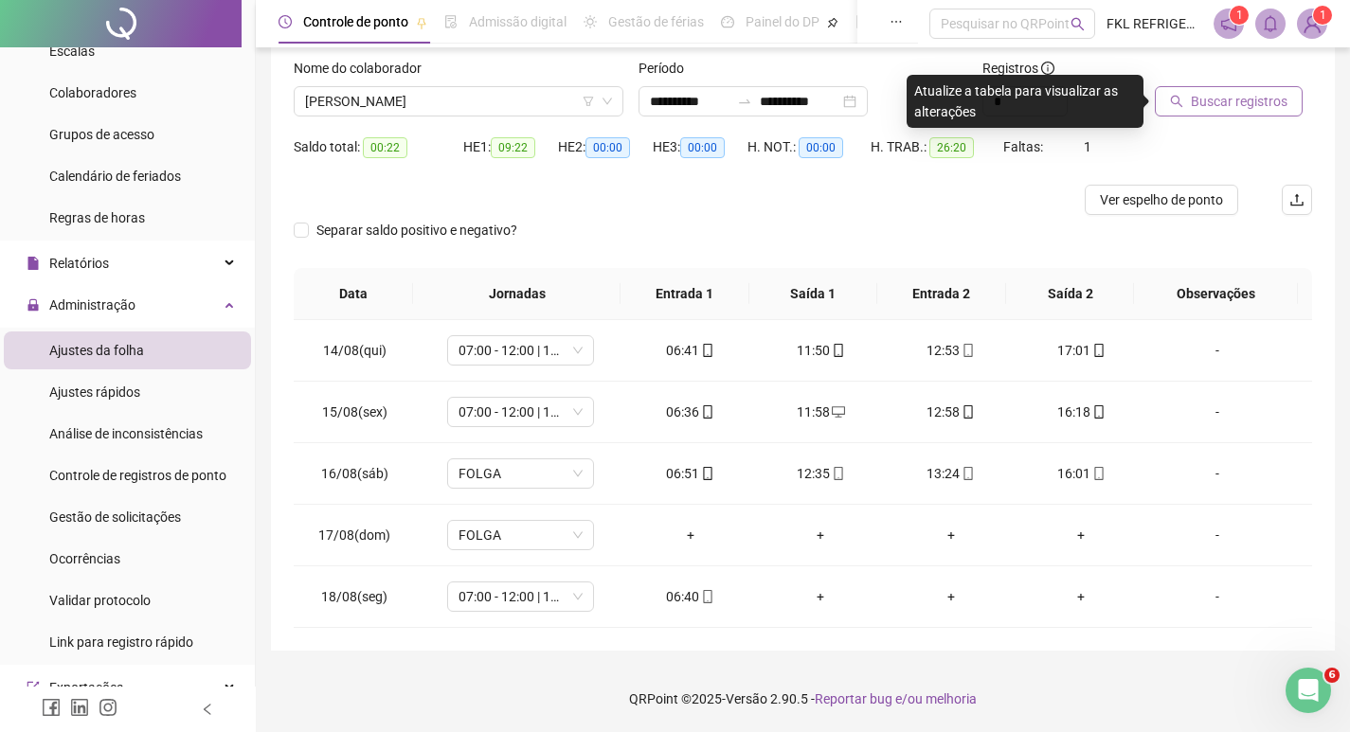
click at [1179, 100] on icon "search" at bounding box center [1177, 102] width 12 height 12
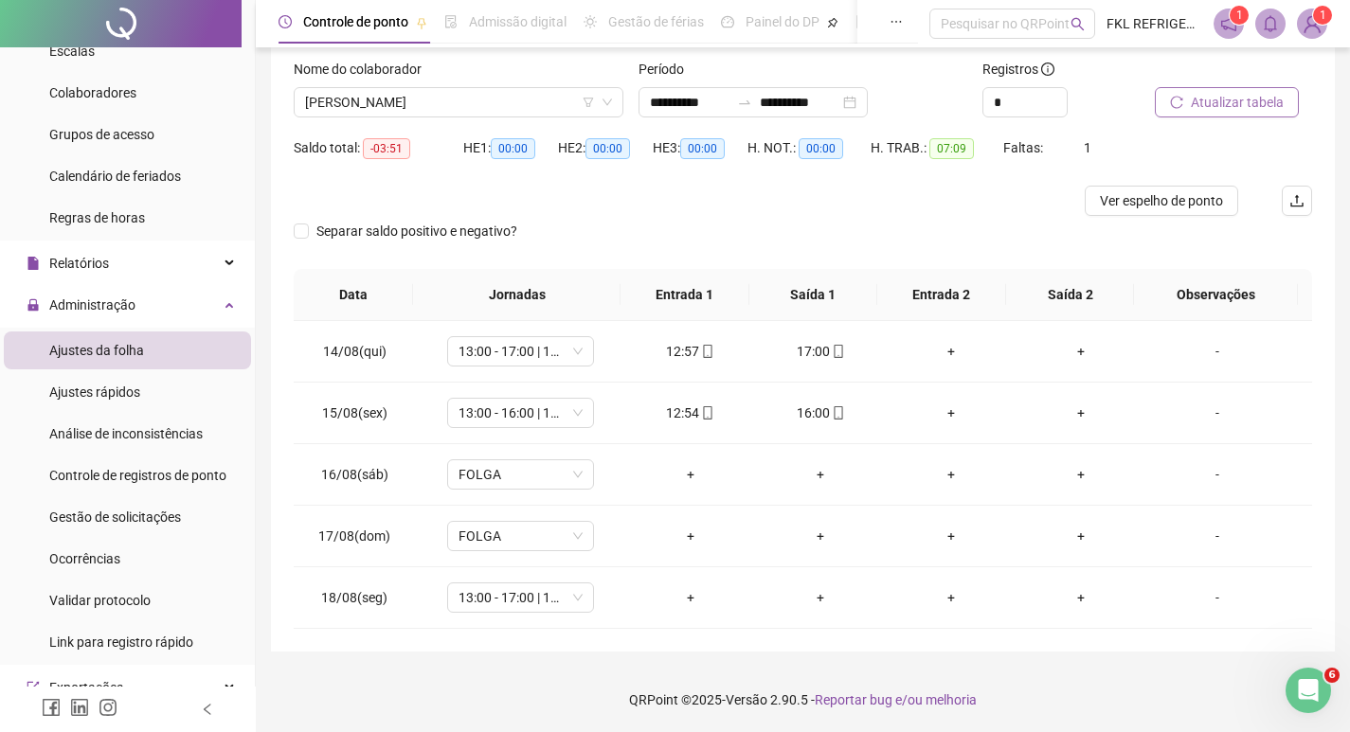
scroll to position [116, 0]
